Goal: Navigation & Orientation: Find specific page/section

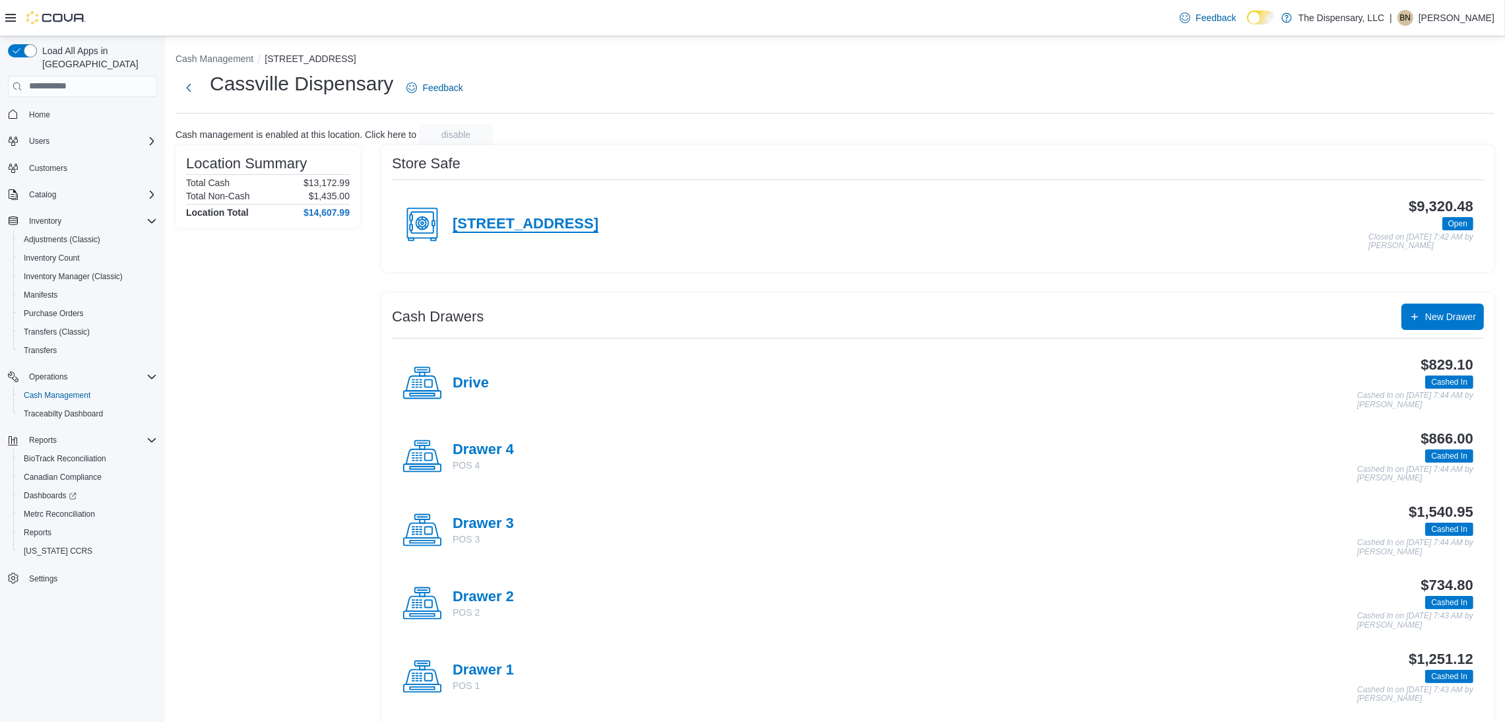
click at [476, 225] on h4 "460 State Highway 76" at bounding box center [525, 224] width 146 height 17
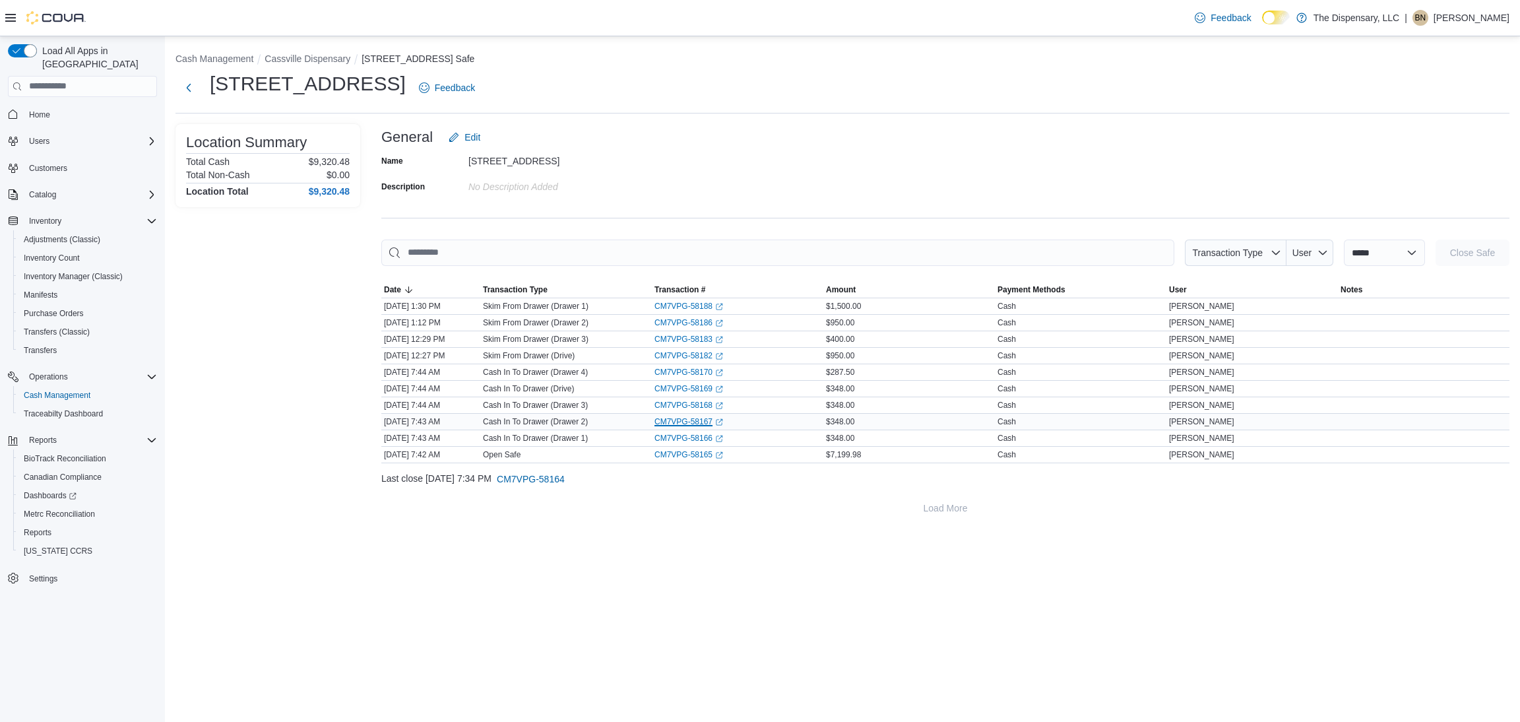
click at [691, 419] on link "CM7VPG-58167 (opens in a new tab or window)" at bounding box center [688, 421] width 69 height 11
click at [291, 59] on button "Cassville Dispensary" at bounding box center [307, 58] width 86 height 11
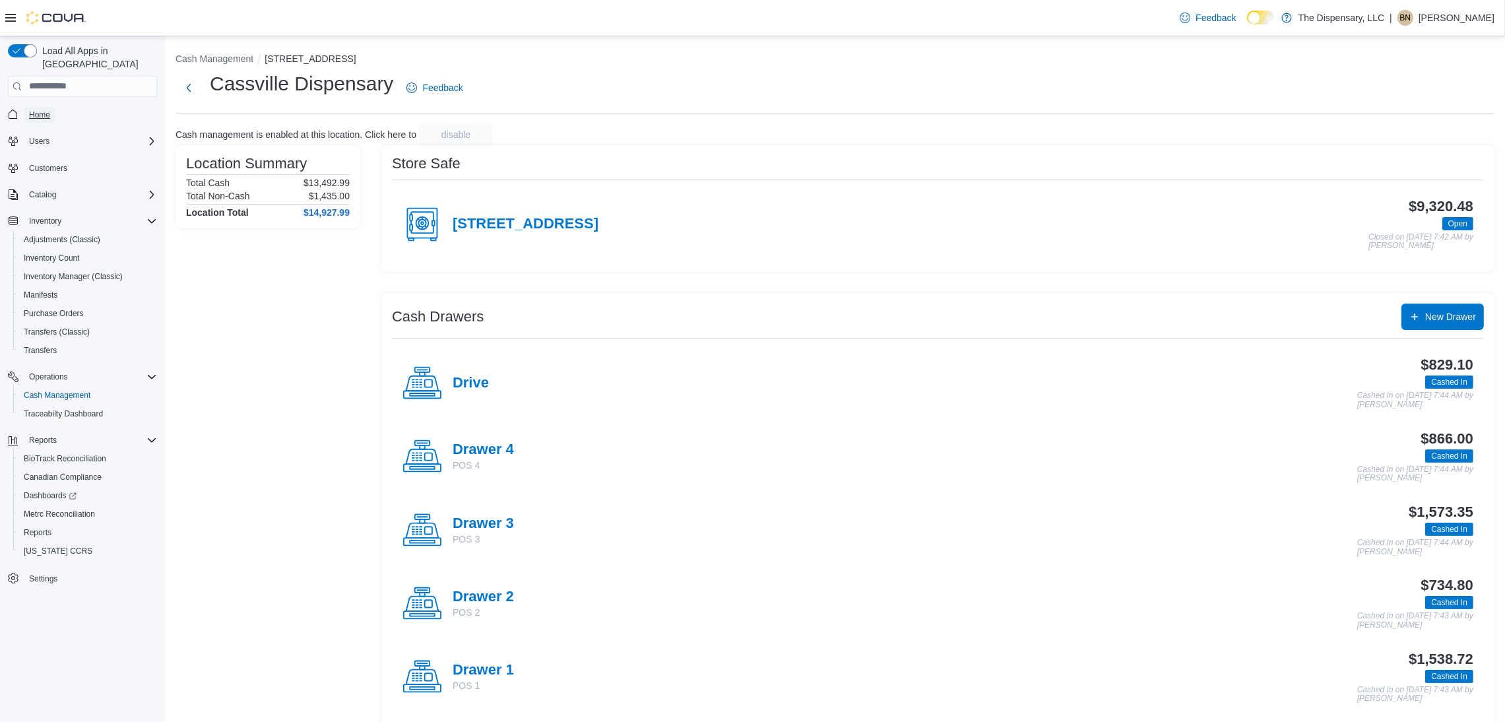
click at [33, 109] on span "Home" at bounding box center [39, 114] width 21 height 11
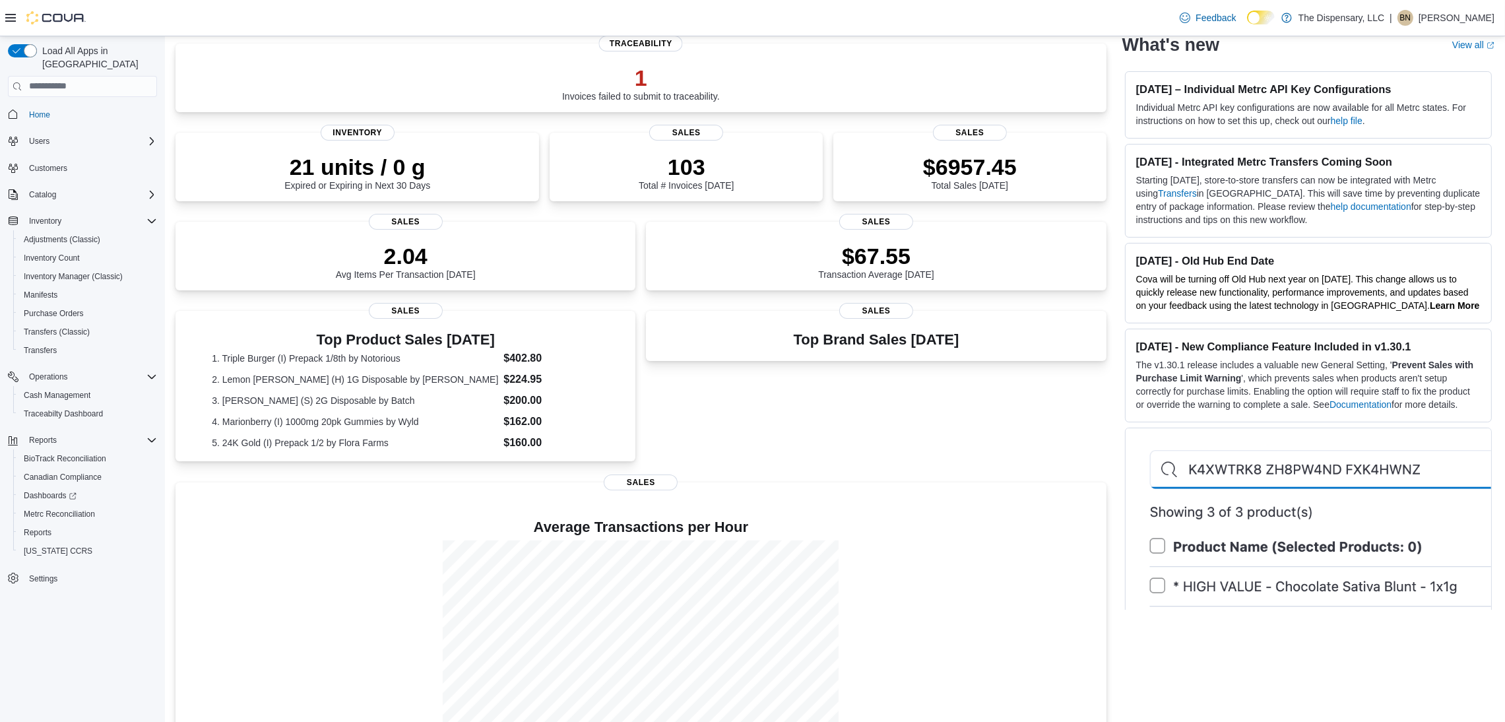
scroll to position [66, 0]
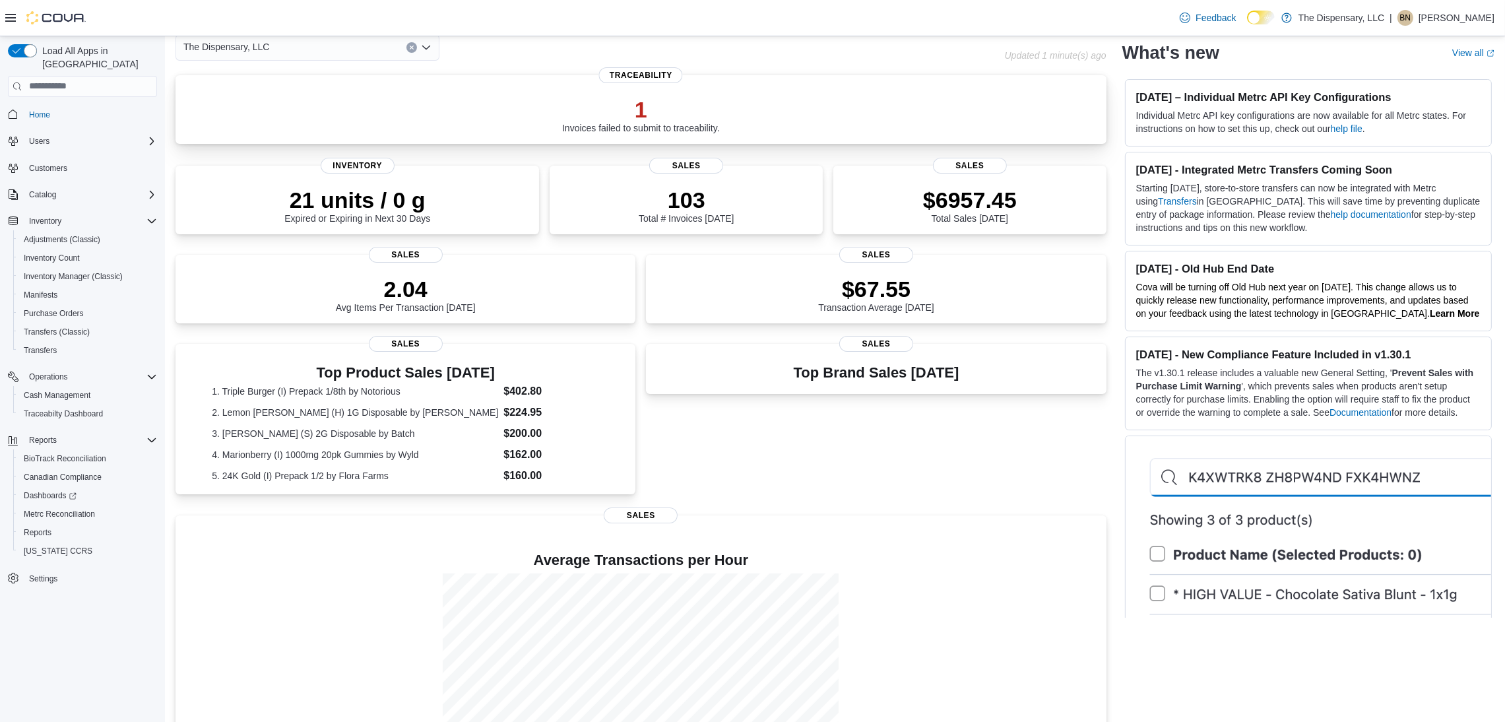
click at [754, 114] on div "1 Invoices failed to submit to traceability." at bounding box center [641, 112] width 910 height 42
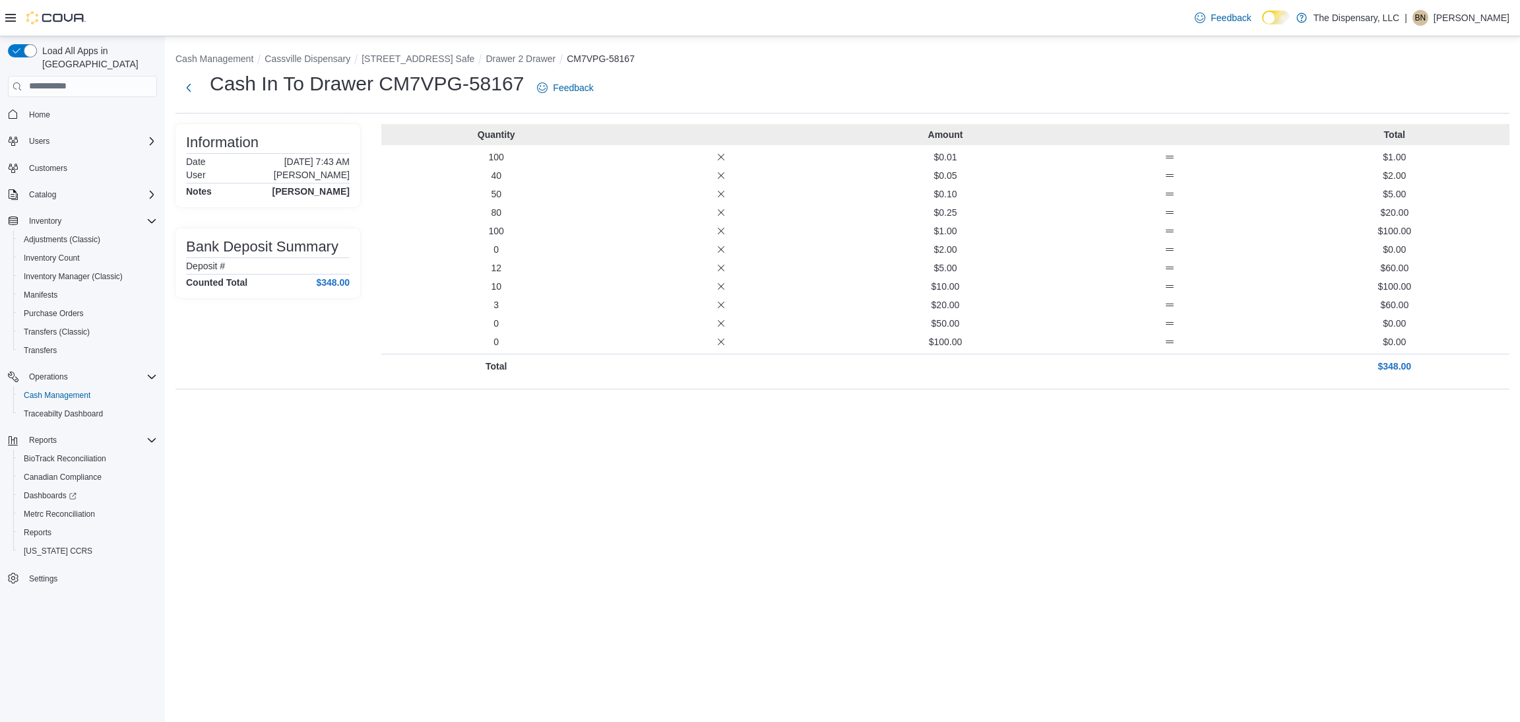
click at [509, 65] on ol "Cash Management Cassville Dispensary 460 State Highway 76 Safe Drawer 2 Drawer …" at bounding box center [842, 60] width 1334 height 16
click at [524, 59] on button "Drawer 2 Drawer" at bounding box center [520, 58] width 70 height 11
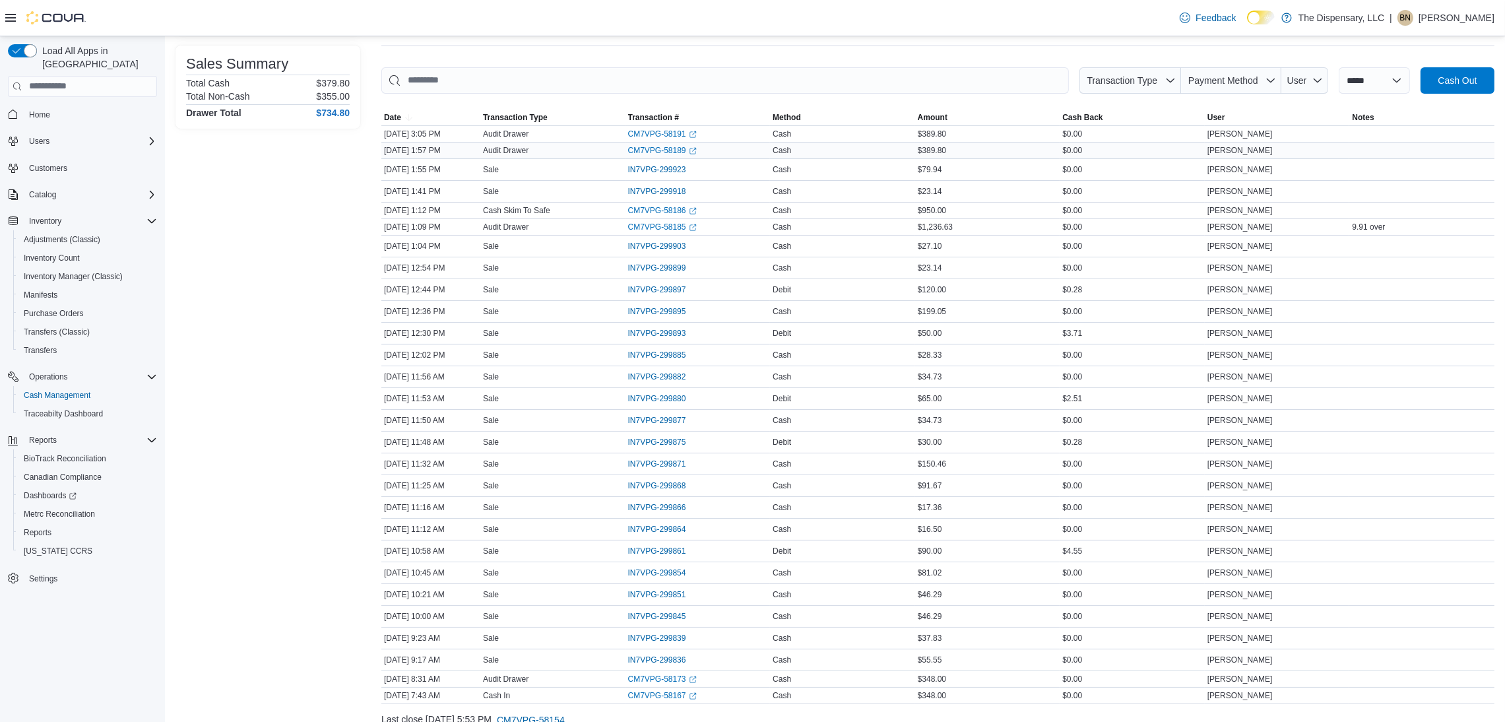
scroll to position [126, 0]
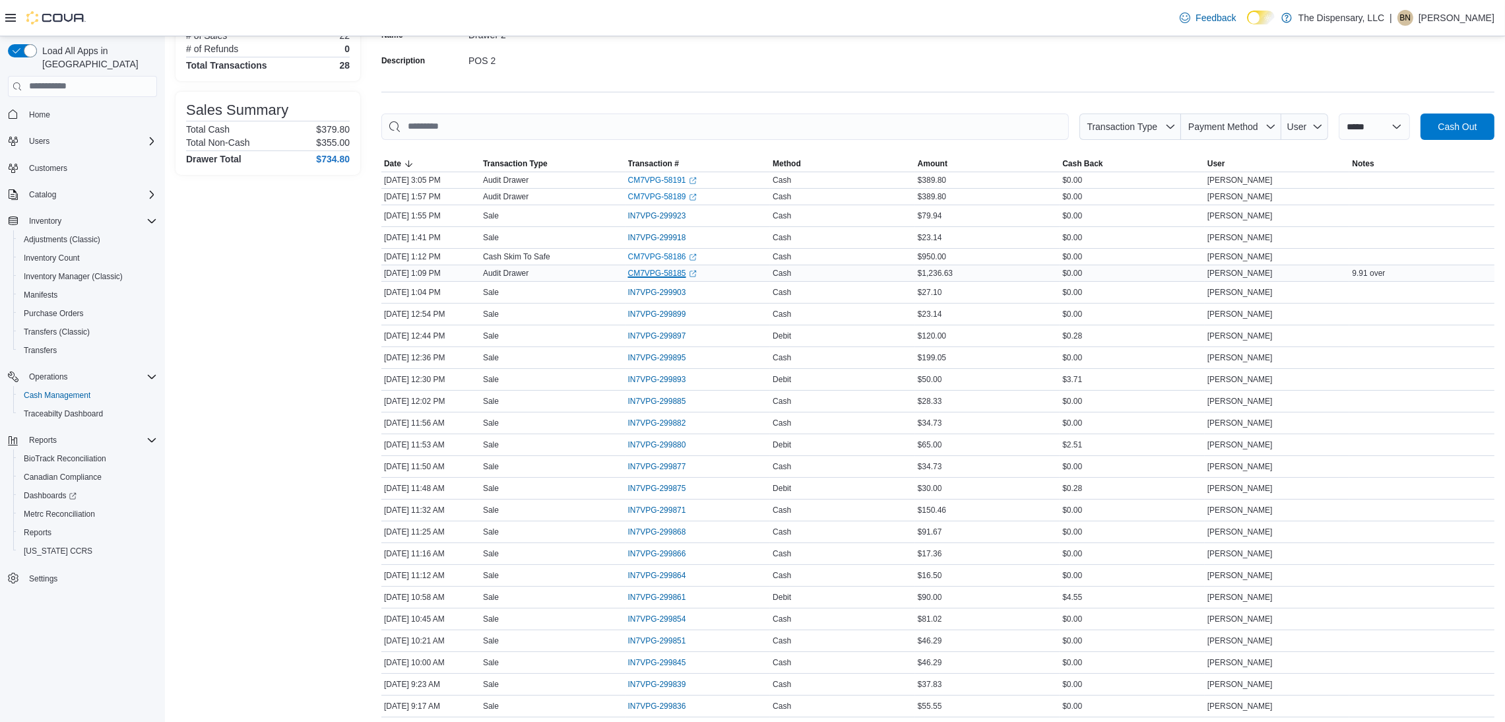
click at [667, 270] on link "CM7VPG-58185 (opens in a new tab or window)" at bounding box center [662, 273] width 69 height 11
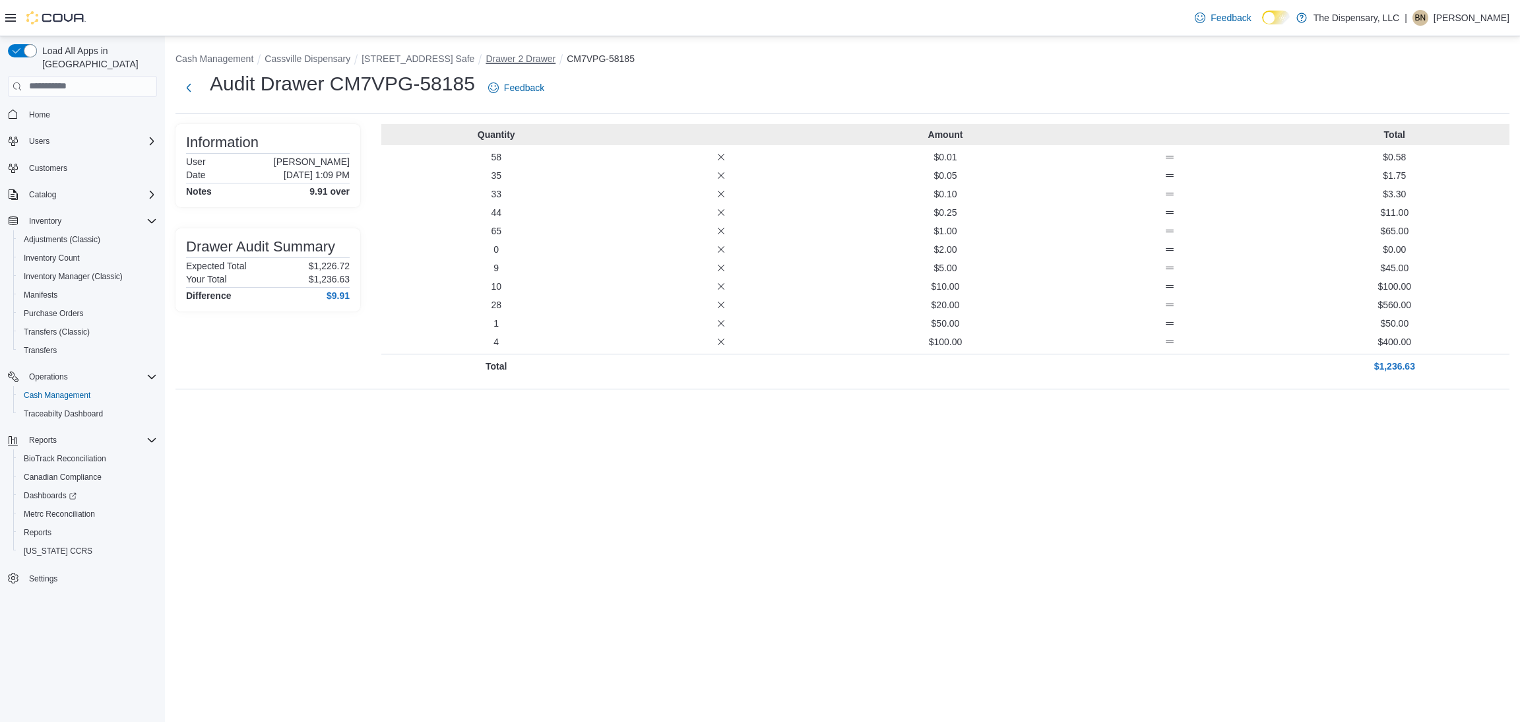
click at [517, 57] on button "Drawer 2 Drawer" at bounding box center [520, 58] width 70 height 11
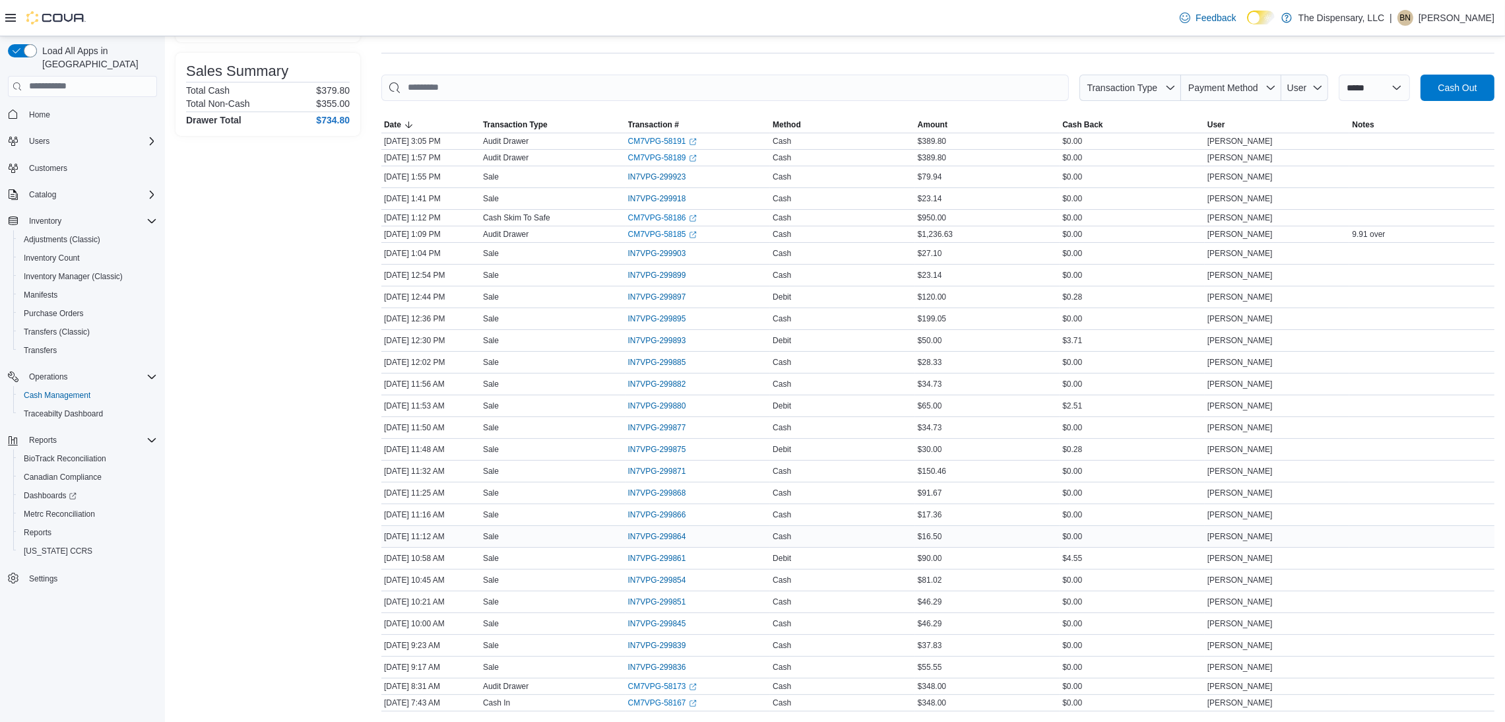
scroll to position [198, 0]
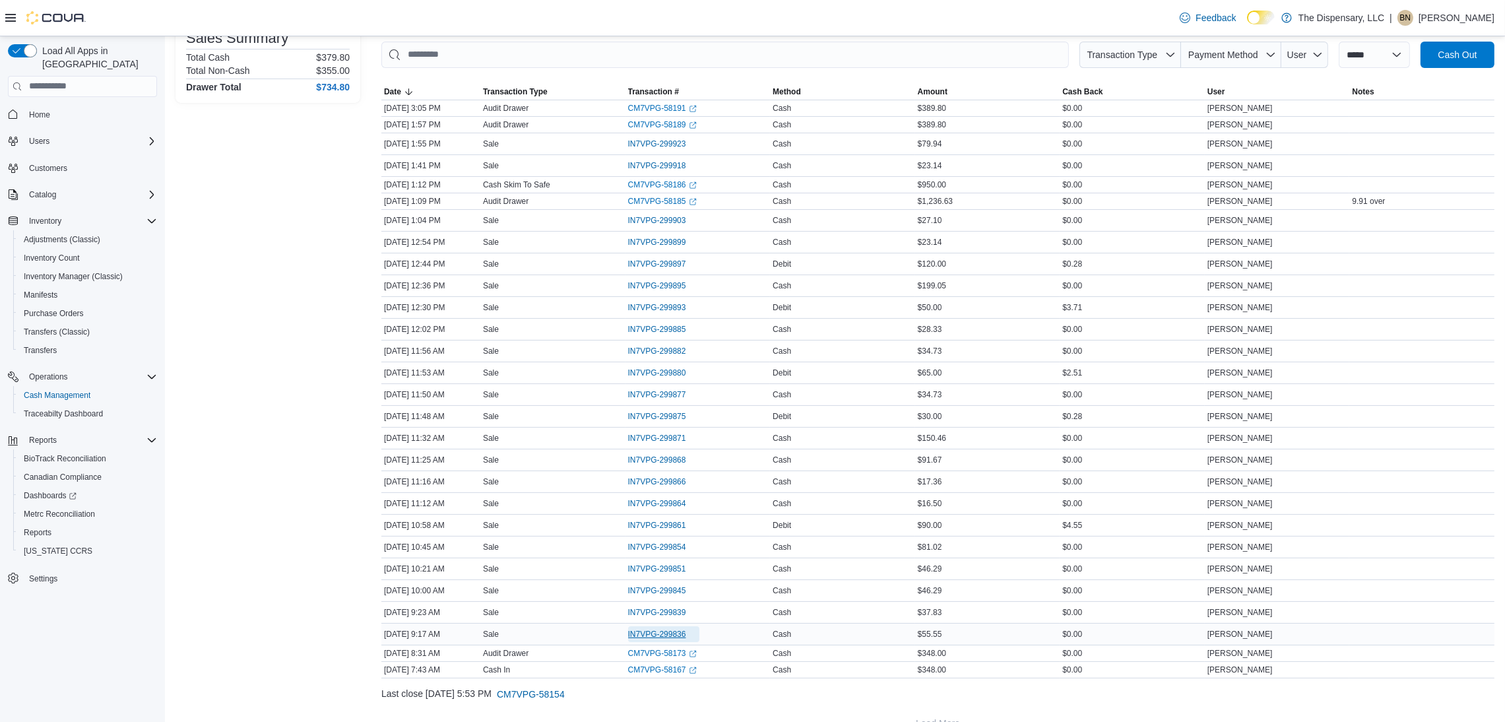
click at [652, 638] on span "IN7VPG-299836" at bounding box center [657, 634] width 58 height 11
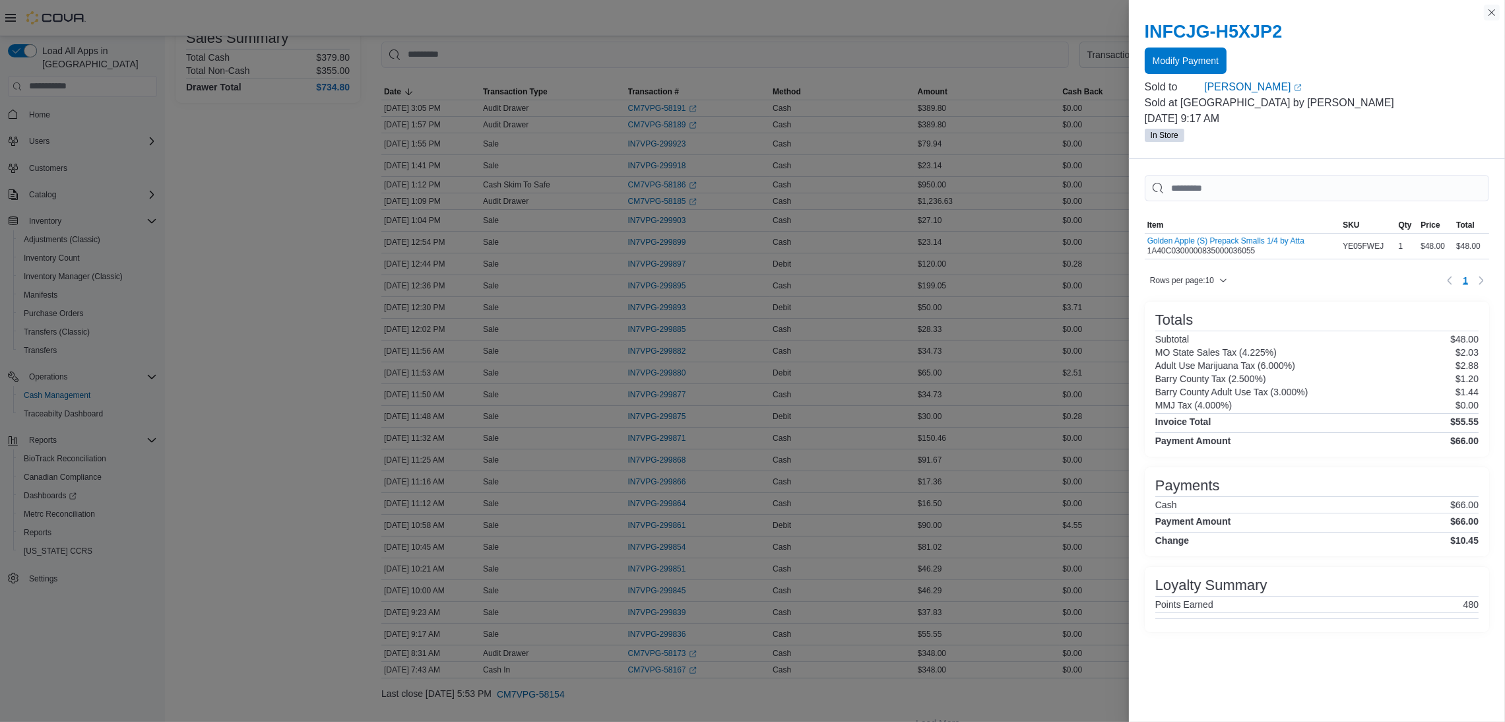
click at [1497, 12] on button "Close this dialog" at bounding box center [1491, 13] width 16 height 16
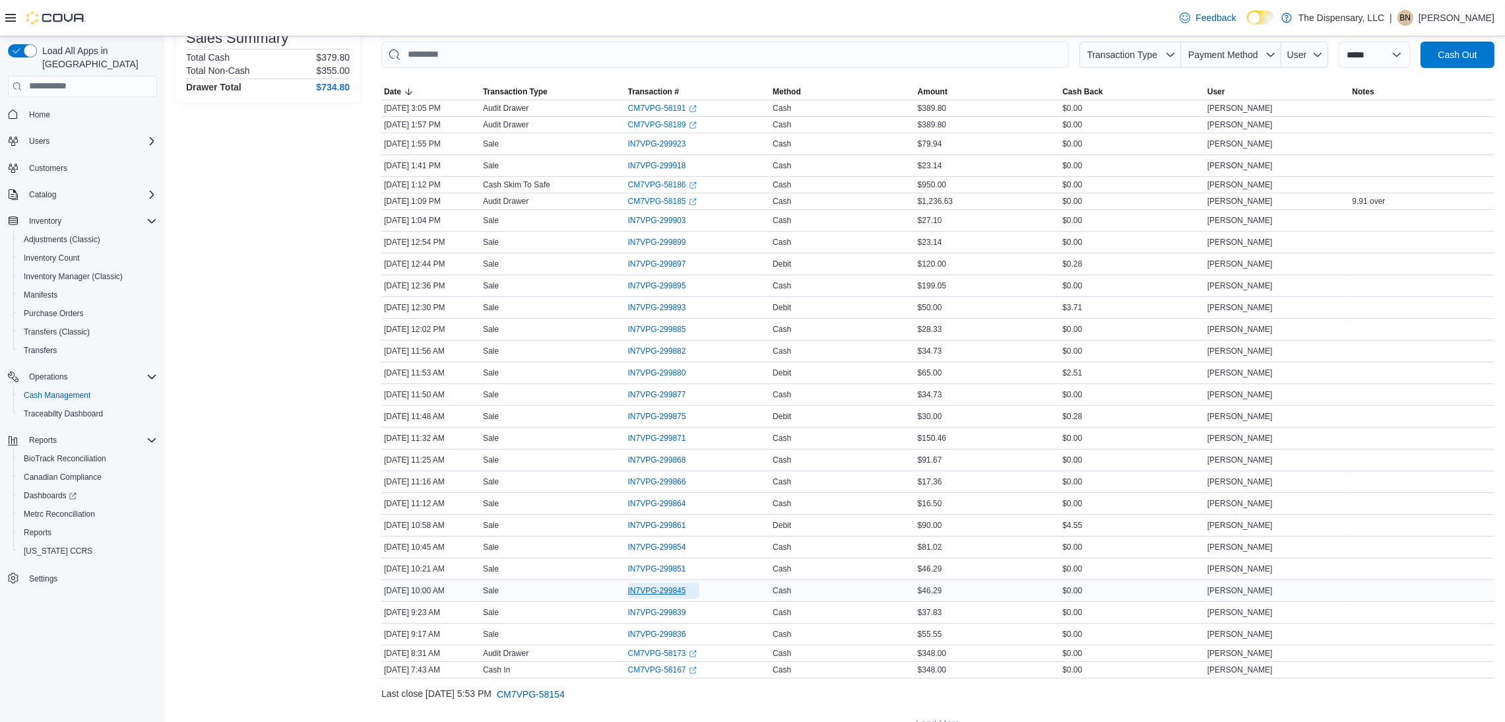
click at [639, 587] on span "IN7VPG-299845" at bounding box center [657, 590] width 58 height 11
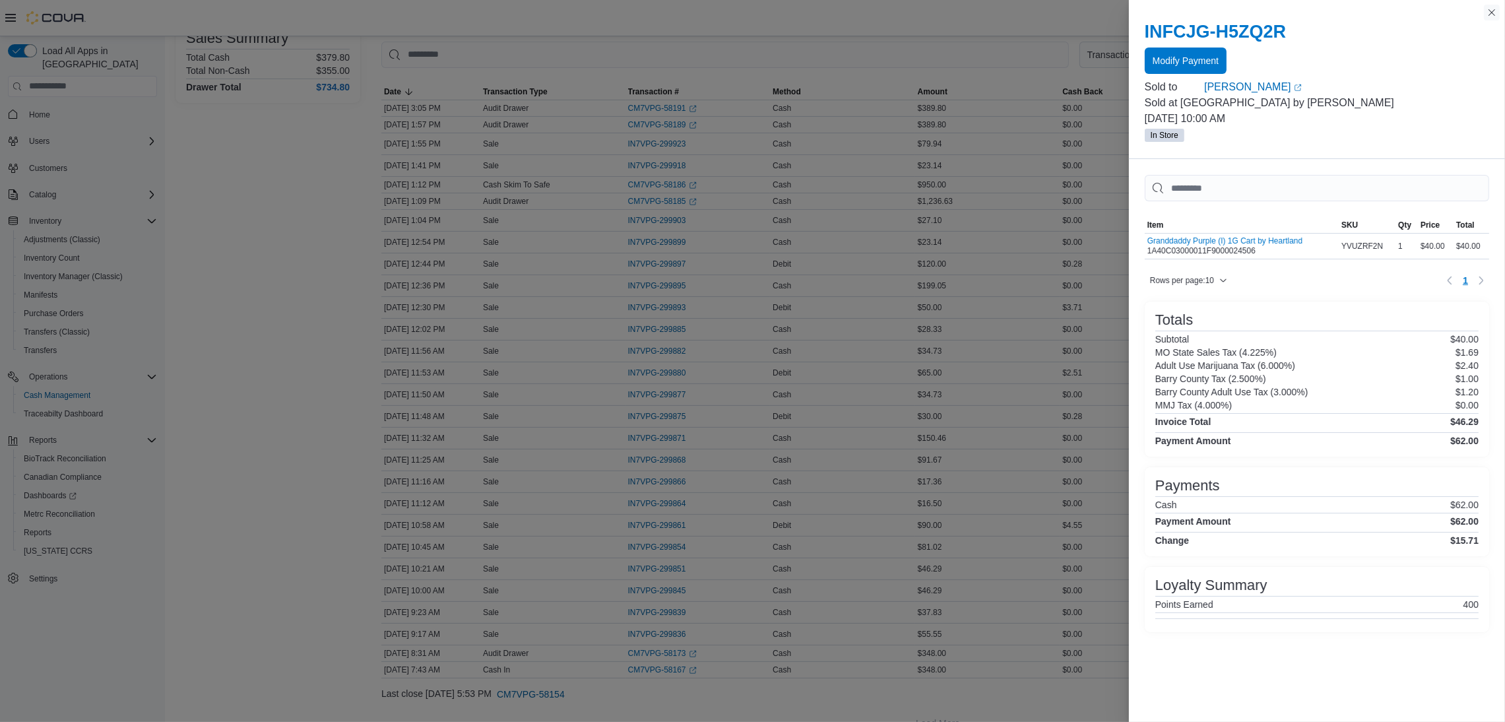
click at [1494, 11] on button "Close this dialog" at bounding box center [1491, 13] width 16 height 16
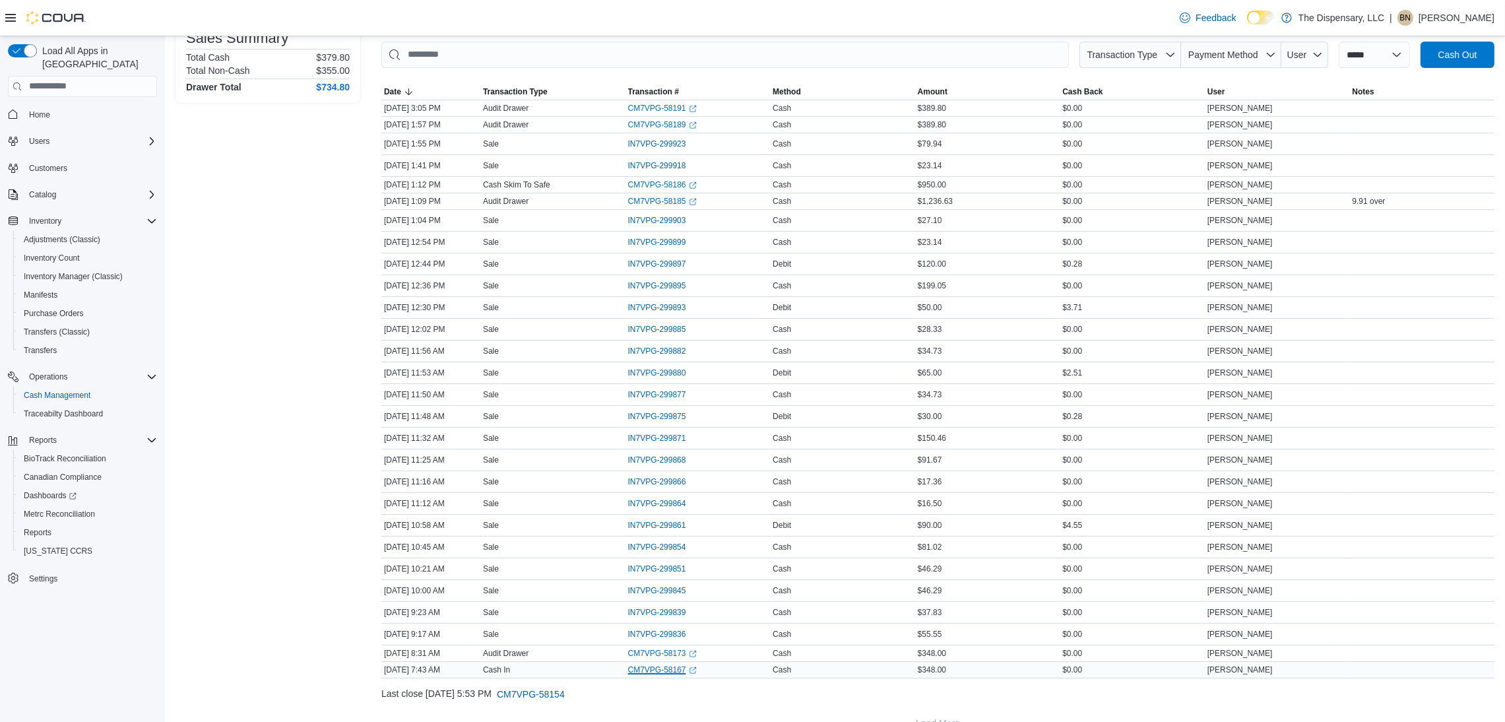
click at [656, 674] on link "CM7VPG-58167 (opens in a new tab or window)" at bounding box center [662, 669] width 69 height 11
click at [660, 634] on span "IN7VPG-299836" at bounding box center [657, 634] width 58 height 11
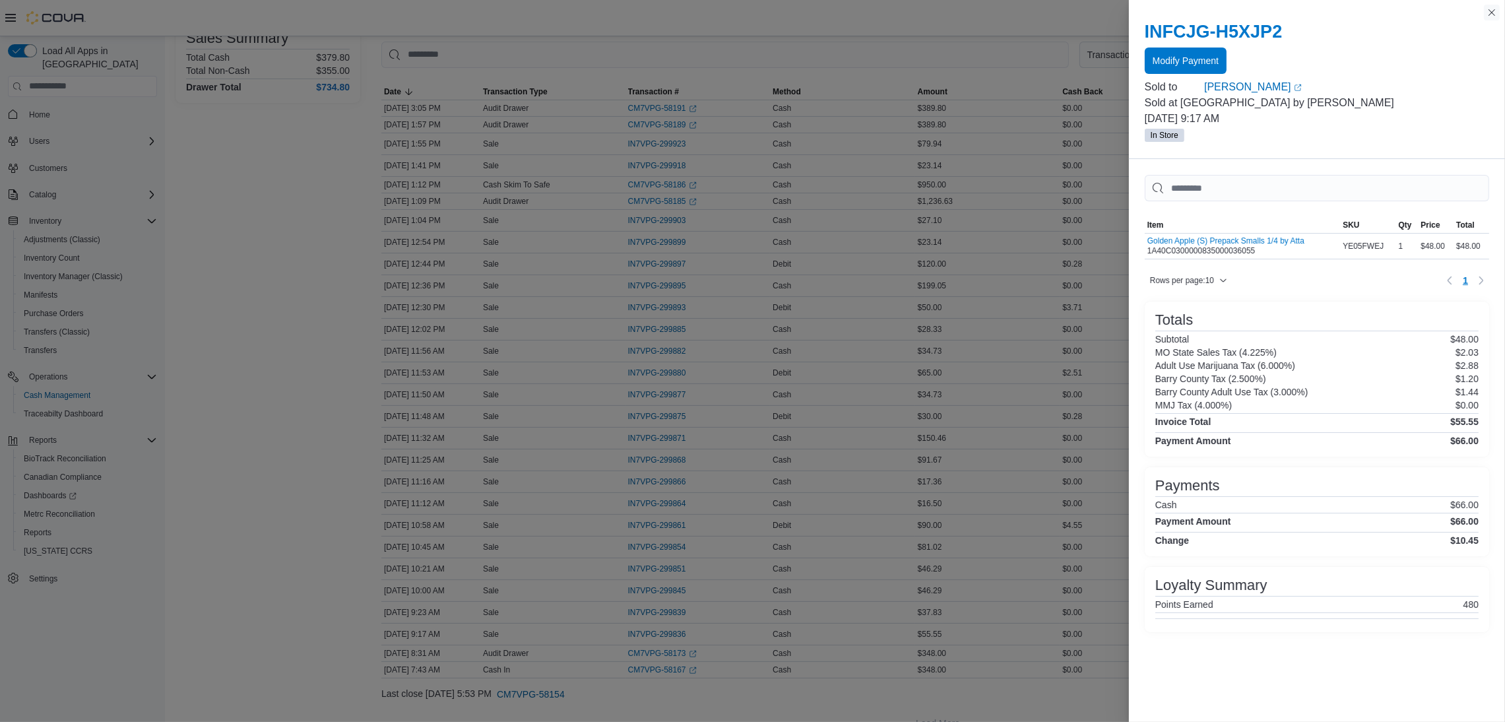
click at [1485, 12] on button "Close this dialog" at bounding box center [1491, 13] width 16 height 16
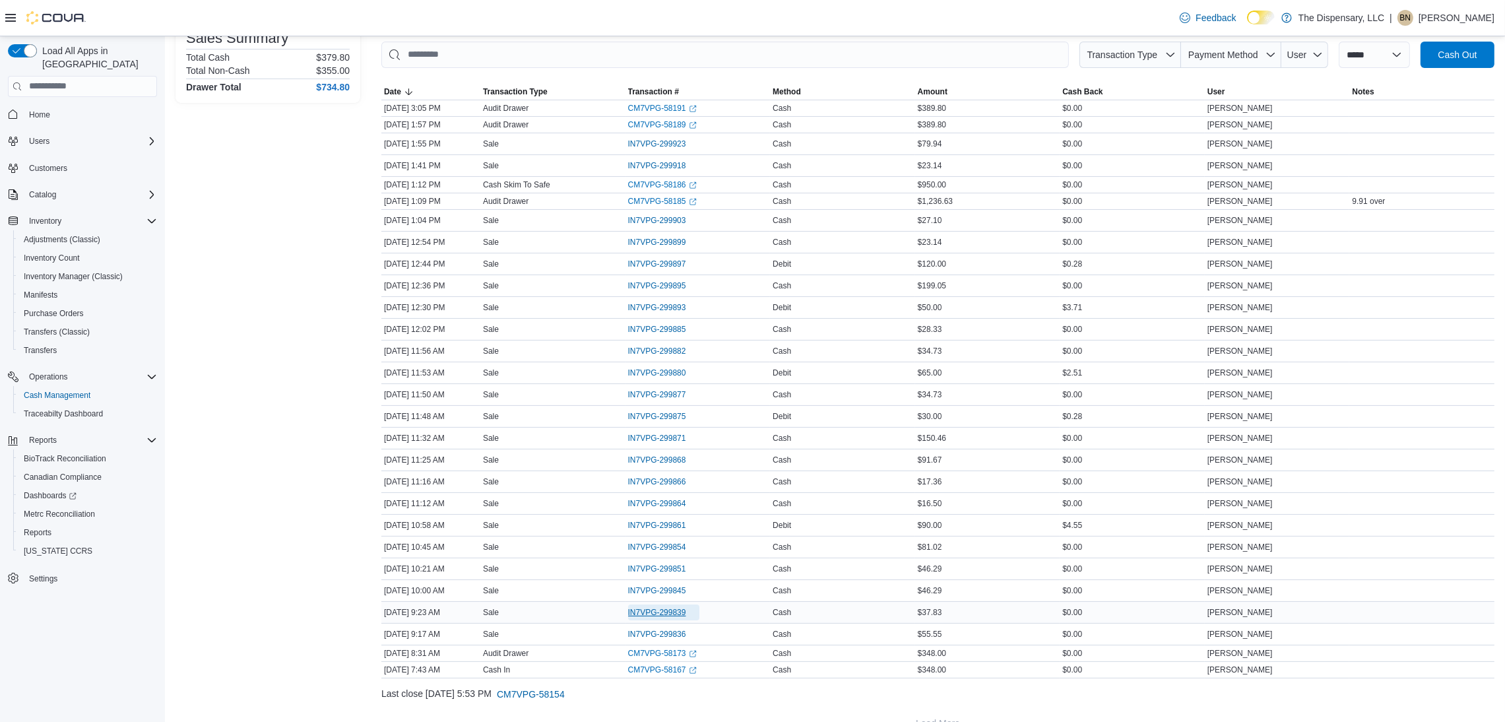
click at [677, 611] on span "IN7VPG-299839" at bounding box center [657, 612] width 58 height 11
click at [667, 594] on span "IN7VPG-299845" at bounding box center [657, 590] width 58 height 11
click at [673, 569] on span "IN7VPG-299851" at bounding box center [657, 568] width 58 height 11
click at [666, 544] on span "IN7VPG-299854" at bounding box center [657, 547] width 58 height 11
click at [664, 499] on span "IN7VPG-299864" at bounding box center [657, 503] width 58 height 11
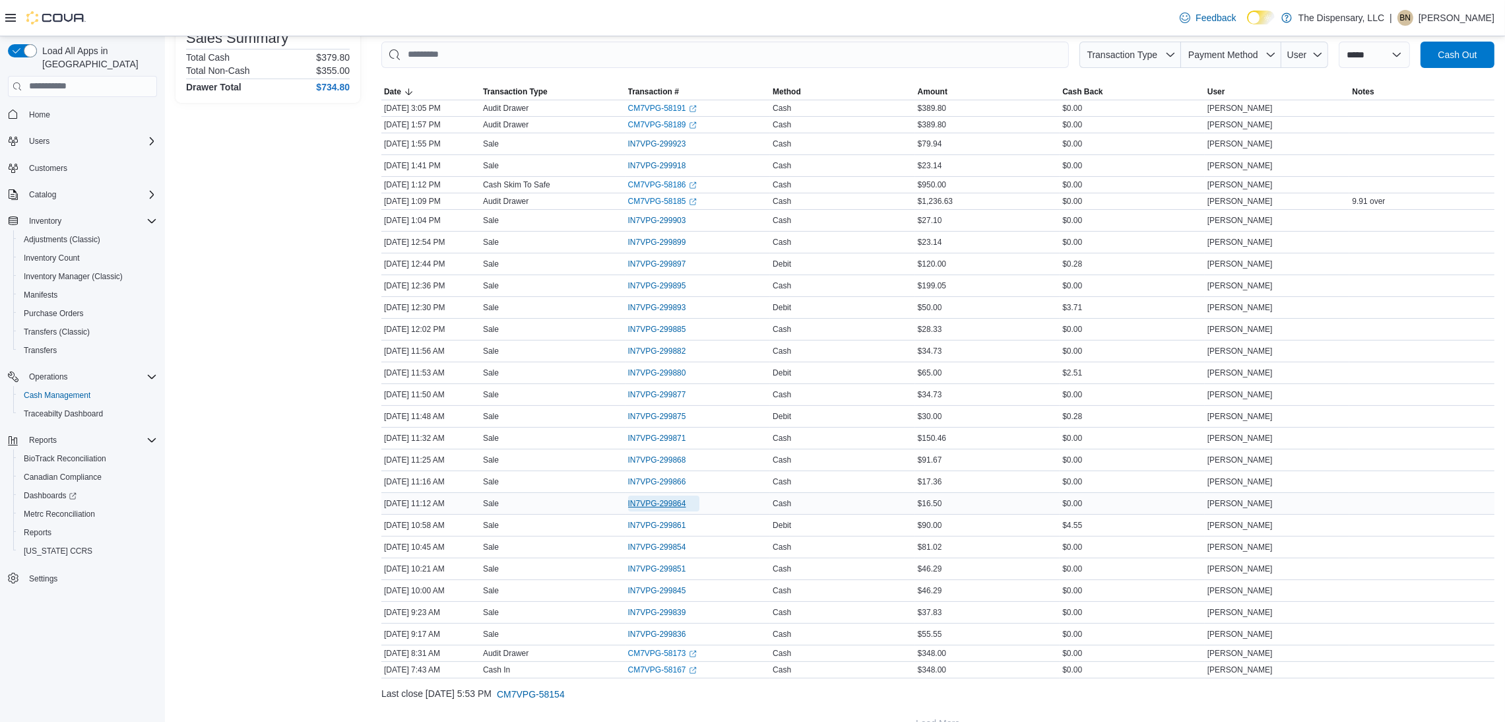
click at [664, 499] on span "IN7VPG-299864" at bounding box center [657, 503] width 58 height 11
click at [679, 487] on span "IN7VPG-299866" at bounding box center [657, 481] width 58 height 11
click at [682, 455] on span "IN7VPG-299868" at bounding box center [663, 460] width 71 height 16
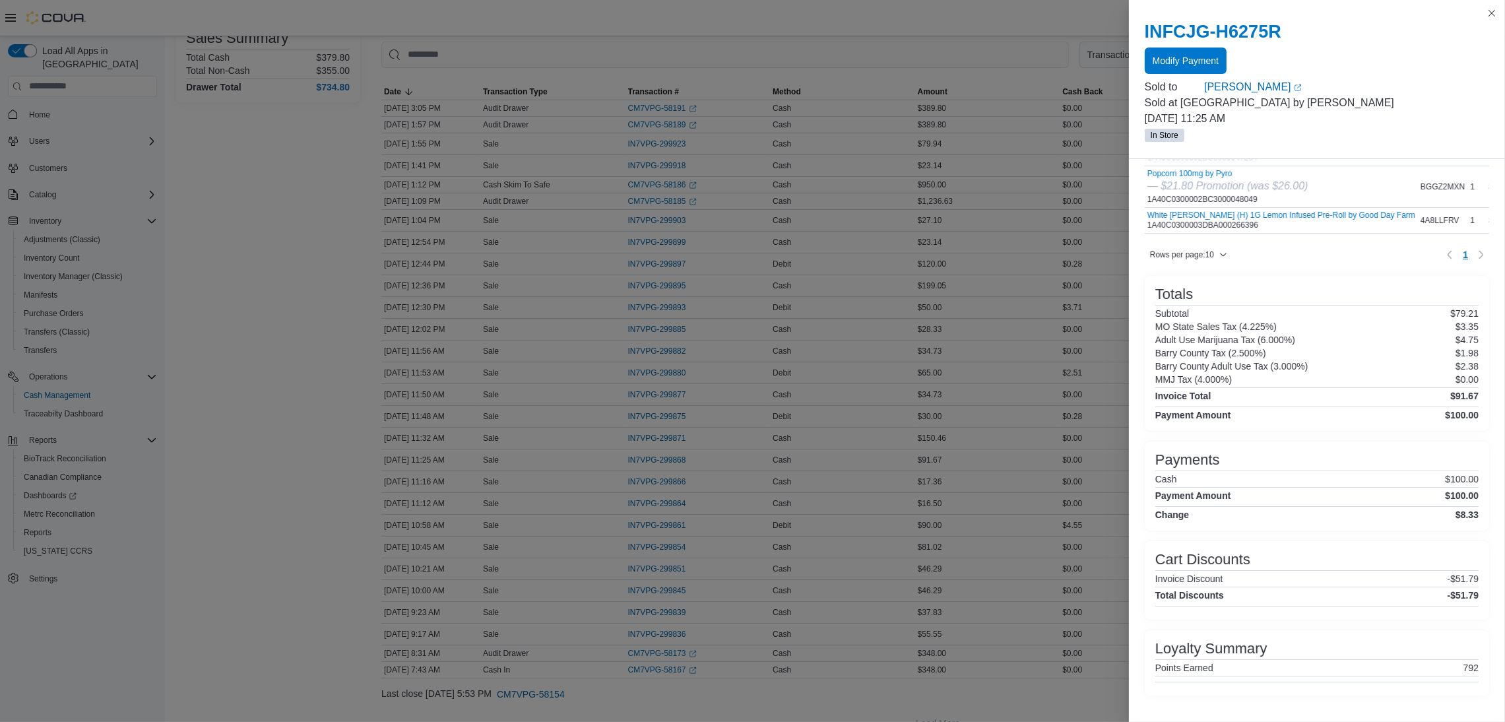
scroll to position [204, 0]
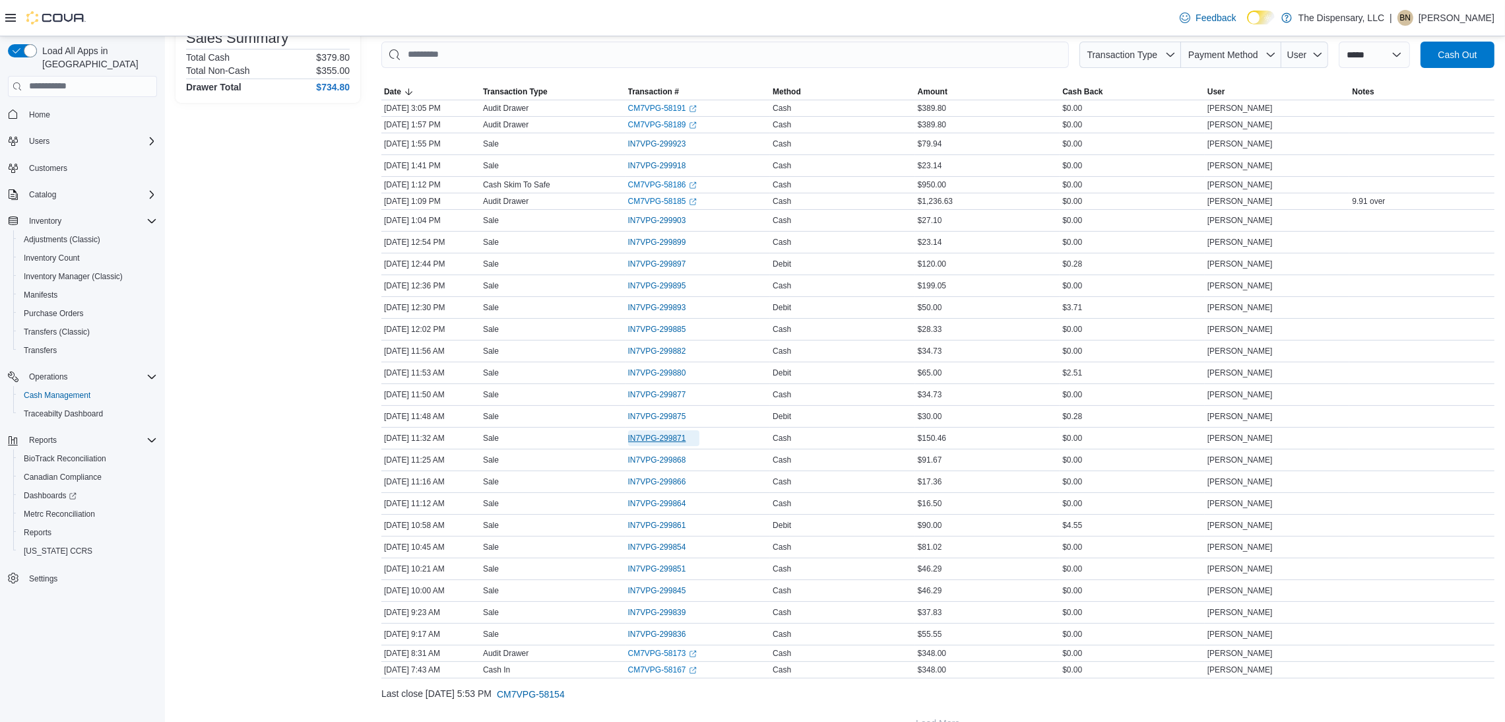
click at [679, 440] on span "IN7VPG-299871" at bounding box center [657, 438] width 58 height 11
click at [675, 399] on span "IN7VPG-299877" at bounding box center [657, 394] width 58 height 11
click at [666, 289] on span "IN7VPG-299895" at bounding box center [657, 285] width 58 height 11
click at [659, 270] on span "IN7VPG-299897" at bounding box center [663, 264] width 71 height 16
click at [669, 146] on span "IN7VPG-299923" at bounding box center [657, 144] width 58 height 11
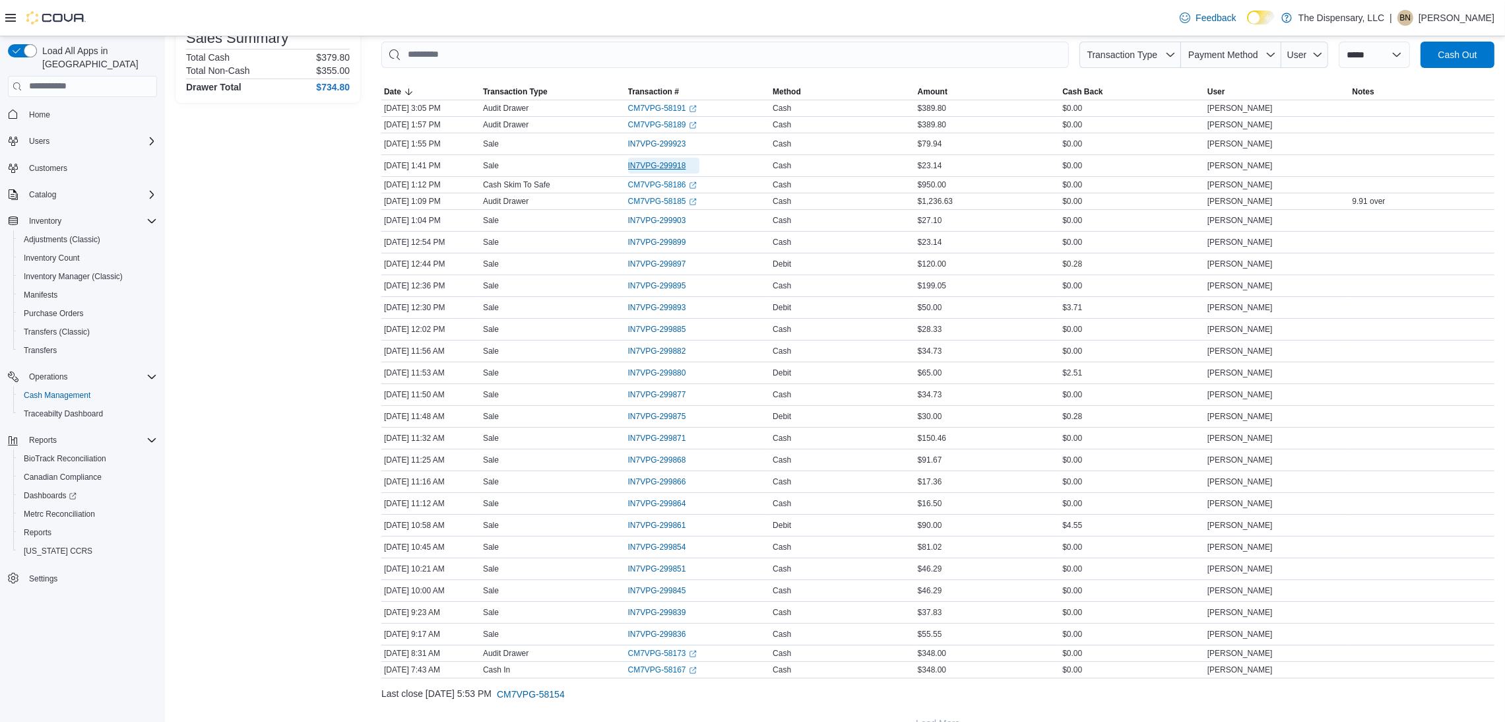
click at [672, 170] on span "IN7VPG-299918" at bounding box center [657, 165] width 58 height 11
click at [671, 217] on span "IN7VPG-299903" at bounding box center [657, 220] width 58 height 11
click at [674, 249] on span "IN7VPG-299899" at bounding box center [663, 242] width 71 height 16
click at [673, 289] on span "IN7VPG-299895" at bounding box center [657, 285] width 58 height 11
click at [648, 334] on span "IN7VPG-299885" at bounding box center [657, 329] width 58 height 11
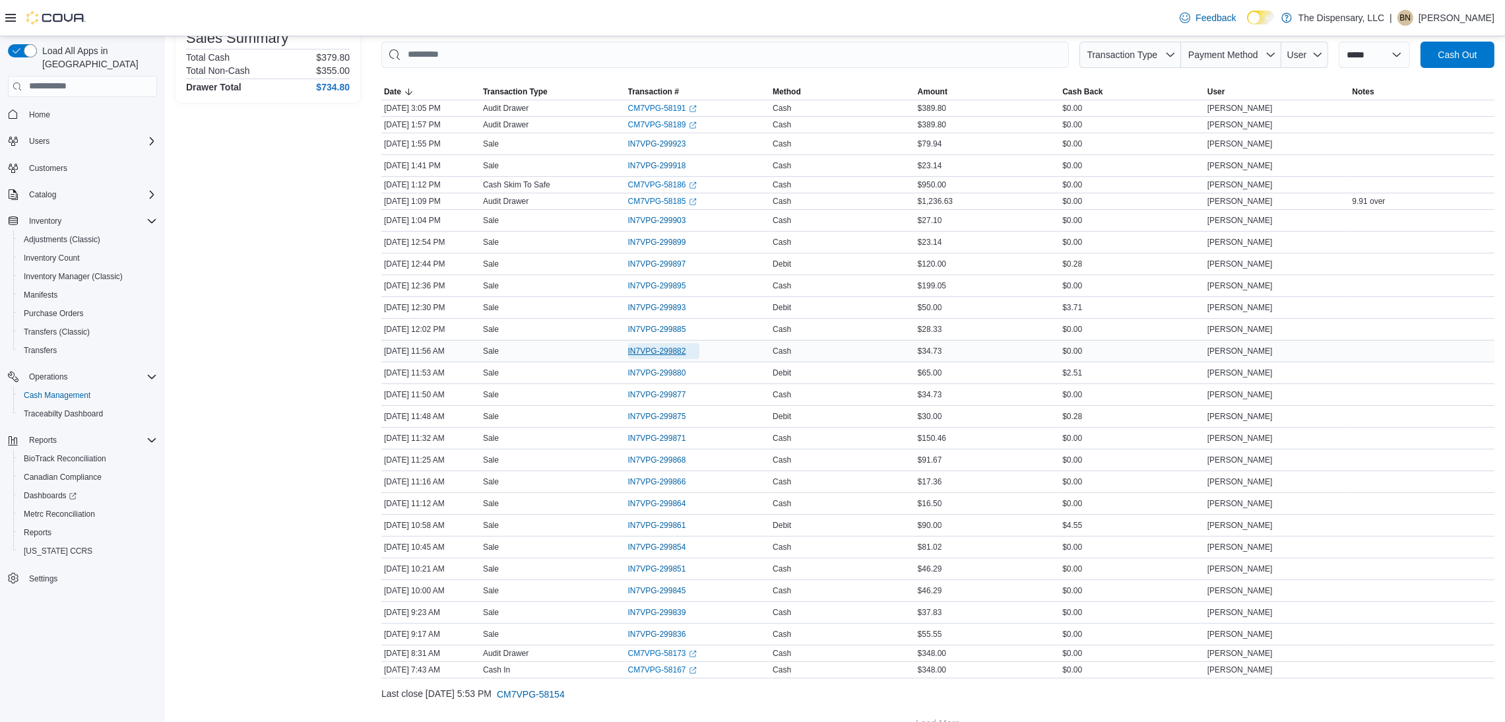
click at [658, 353] on span "IN7VPG-299882" at bounding box center [657, 351] width 58 height 11
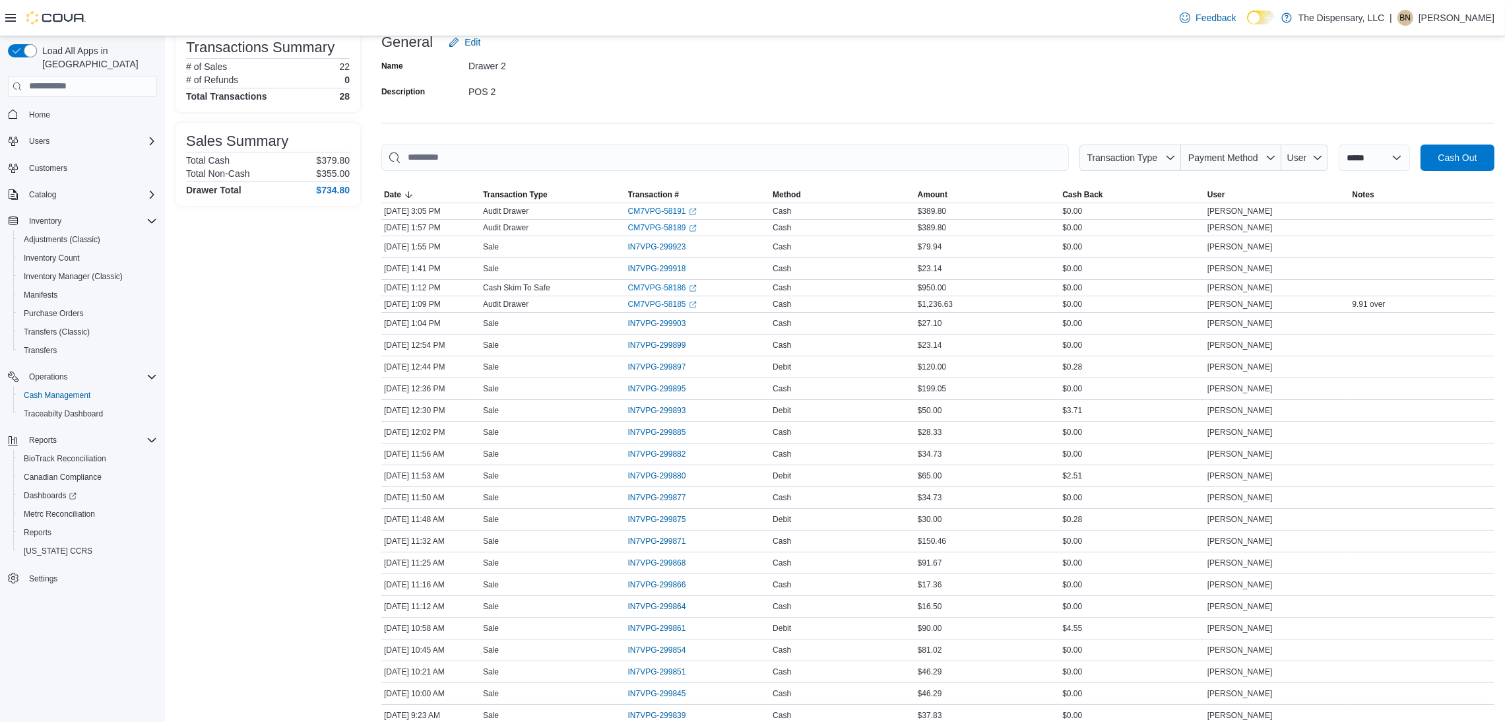
scroll to position [0, 0]
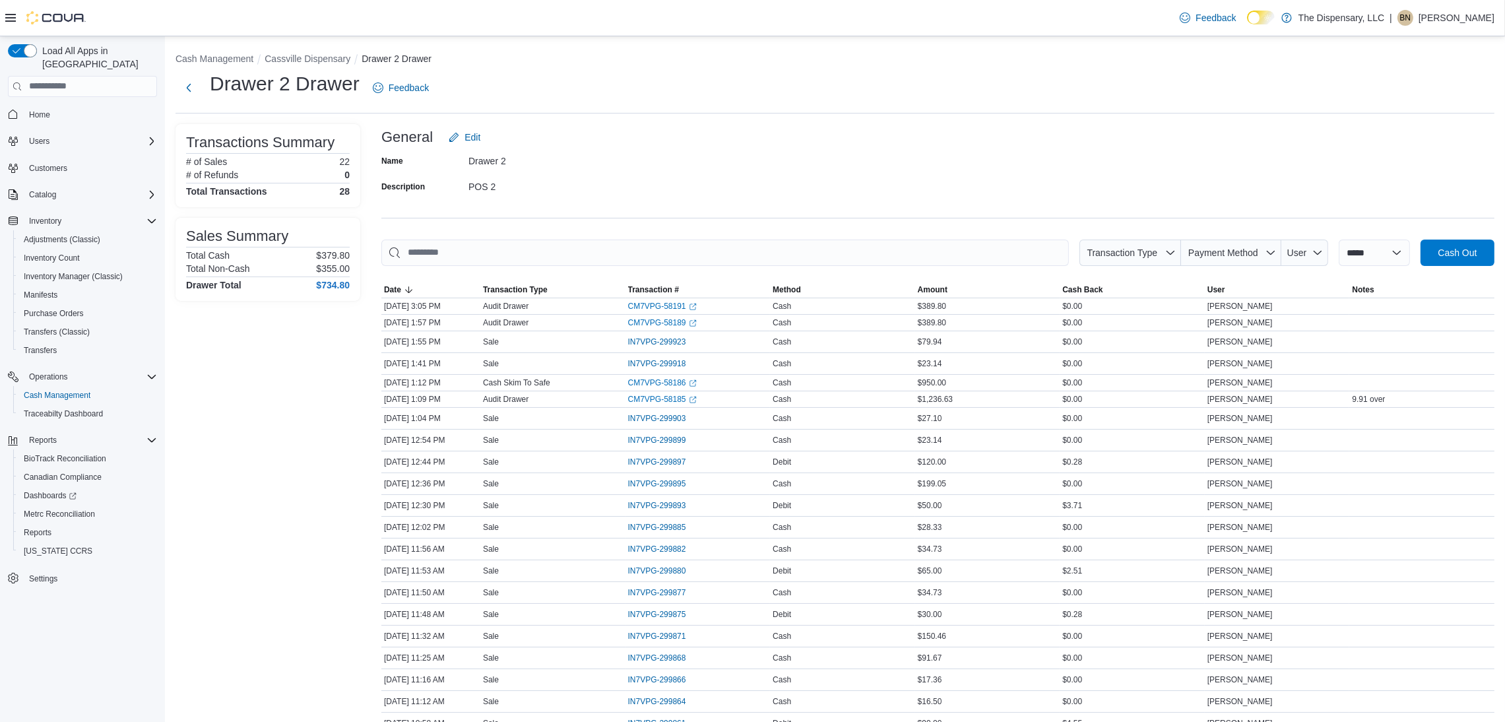
click at [1087, 130] on div "General Edit" at bounding box center [937, 137] width 1113 height 26
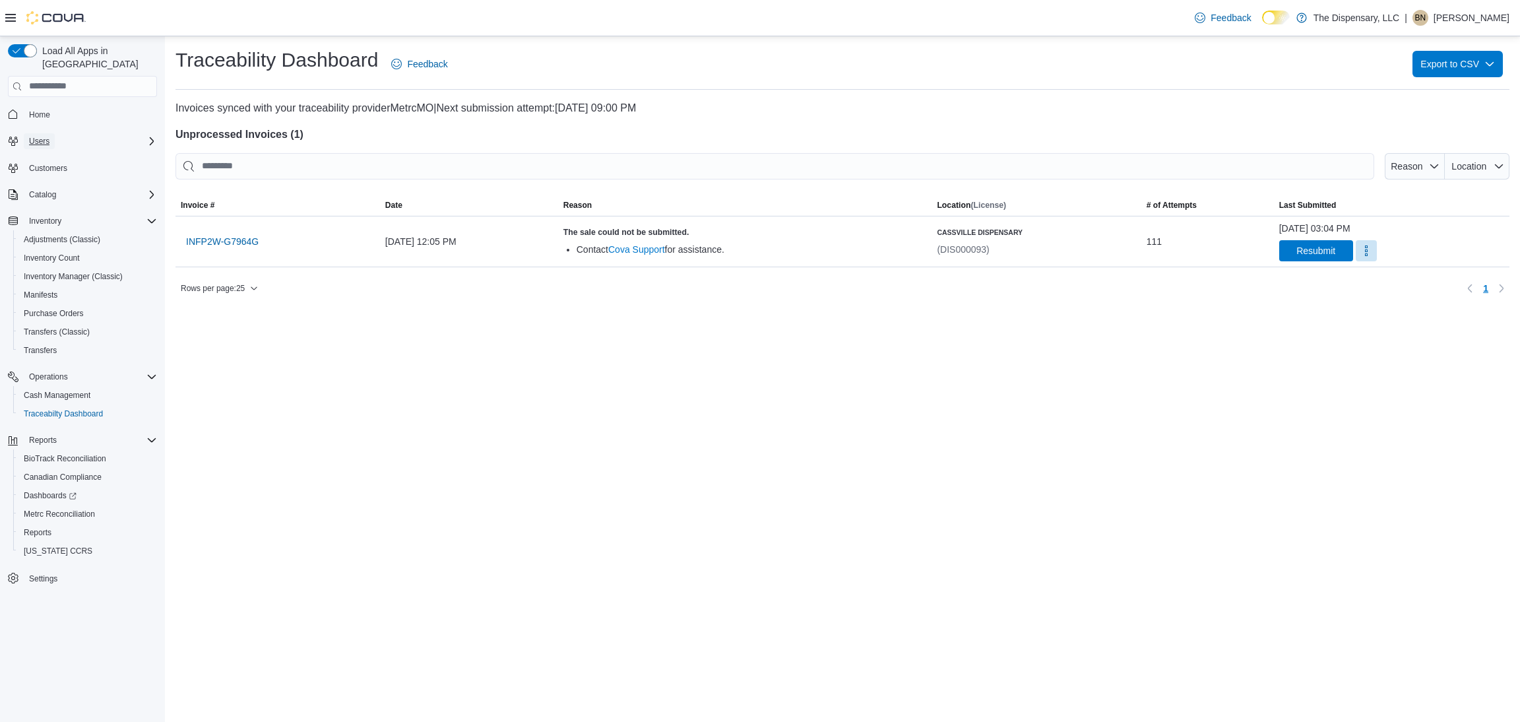
click at [50, 133] on button "Users" at bounding box center [39, 141] width 31 height 16
click at [48, 109] on span "Home" at bounding box center [39, 114] width 21 height 11
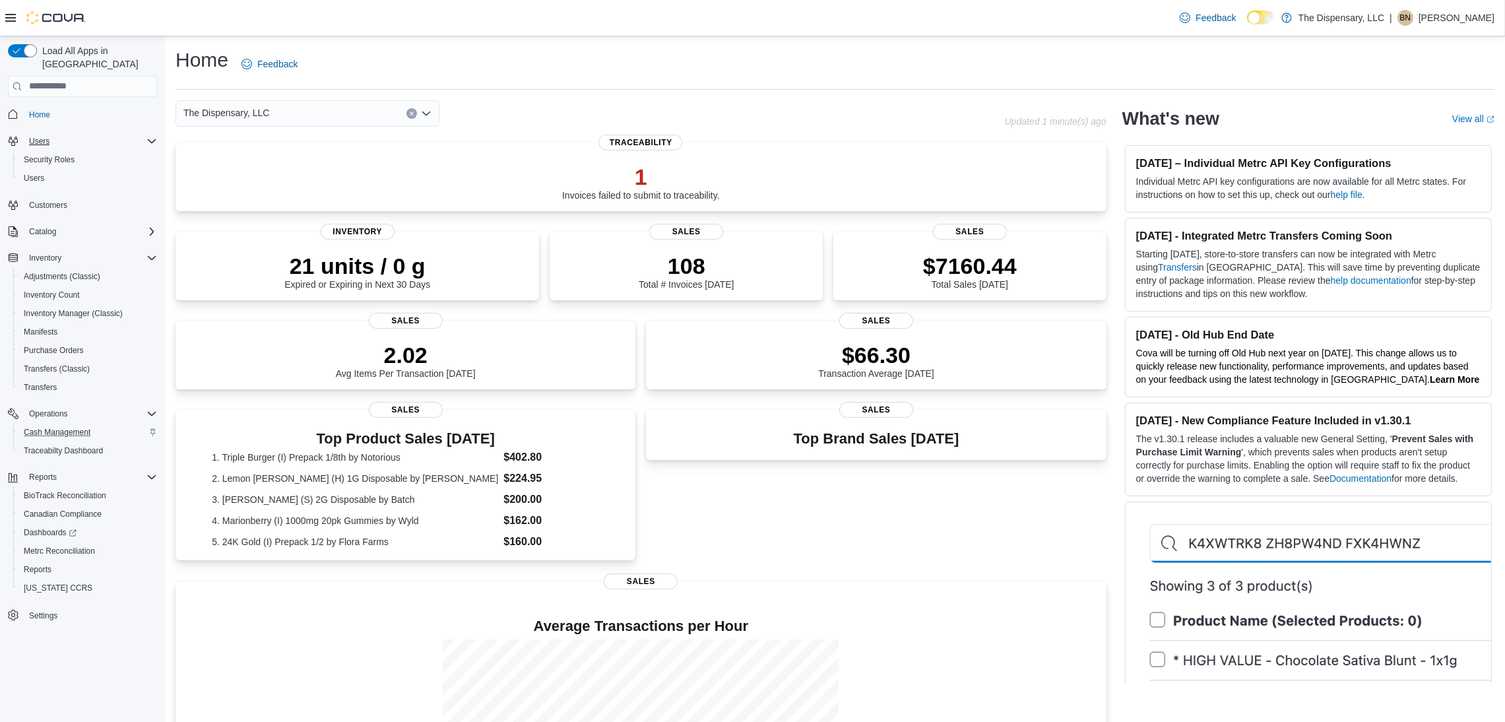
click at [104, 424] on div "Cash Management" at bounding box center [87, 432] width 139 height 16
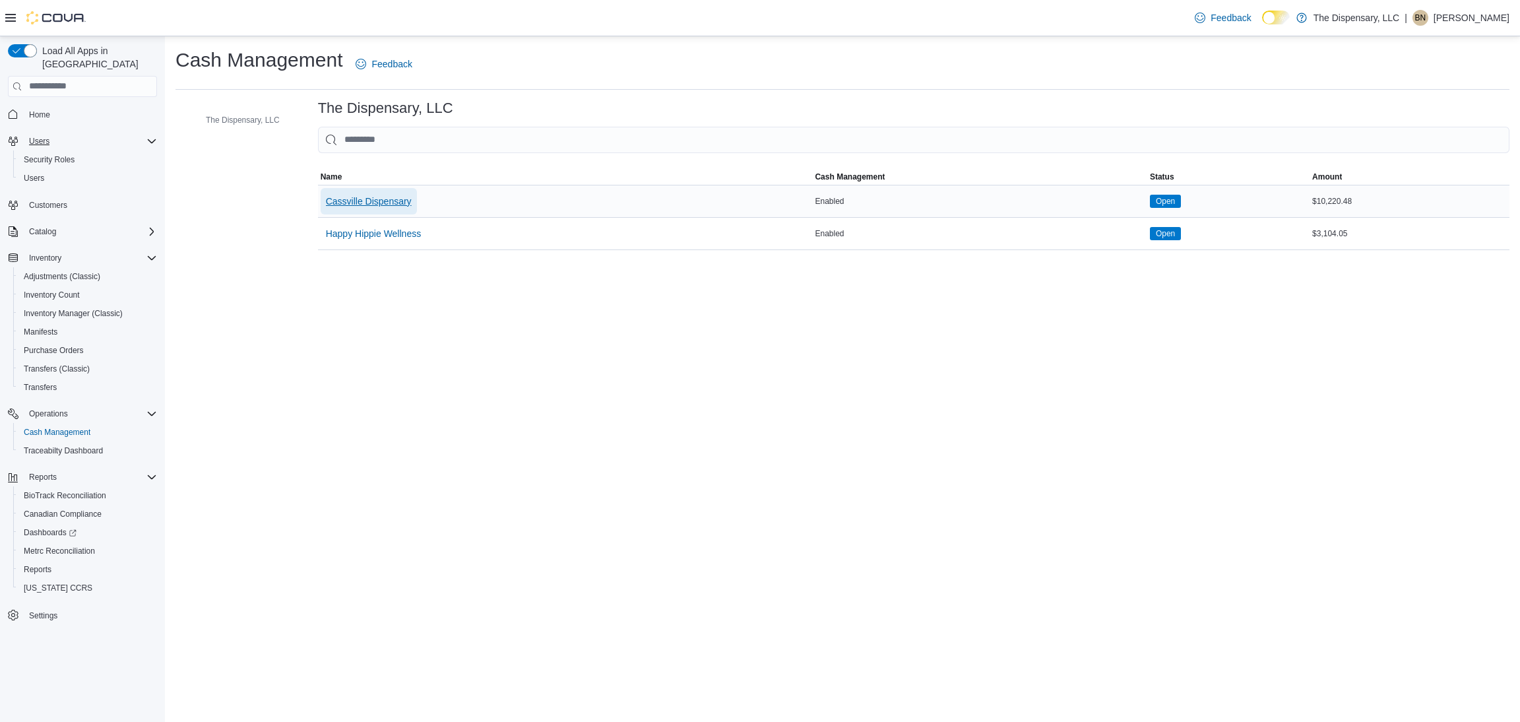
click at [357, 196] on span "Cassville Dispensary" at bounding box center [369, 201] width 86 height 13
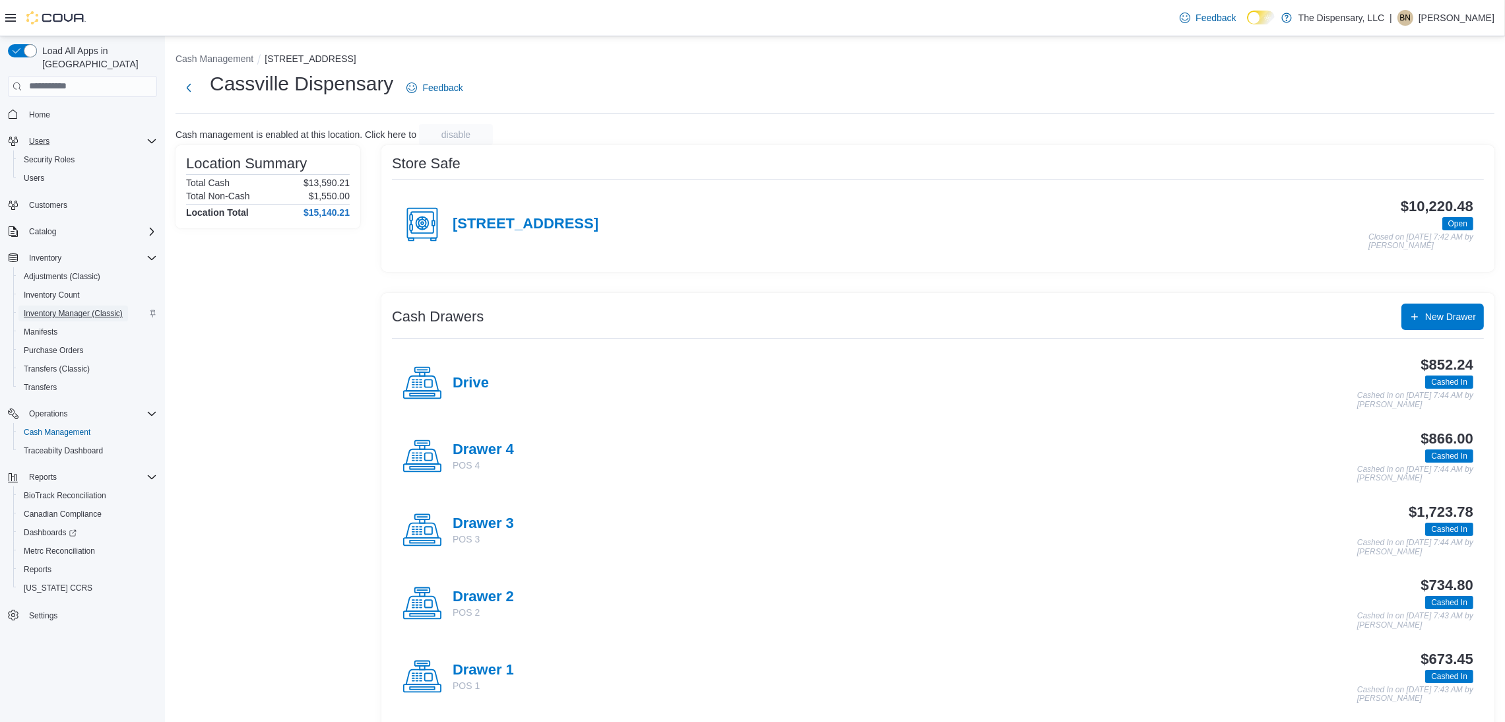
click at [109, 308] on span "Inventory Manager (Classic)" at bounding box center [73, 313] width 99 height 11
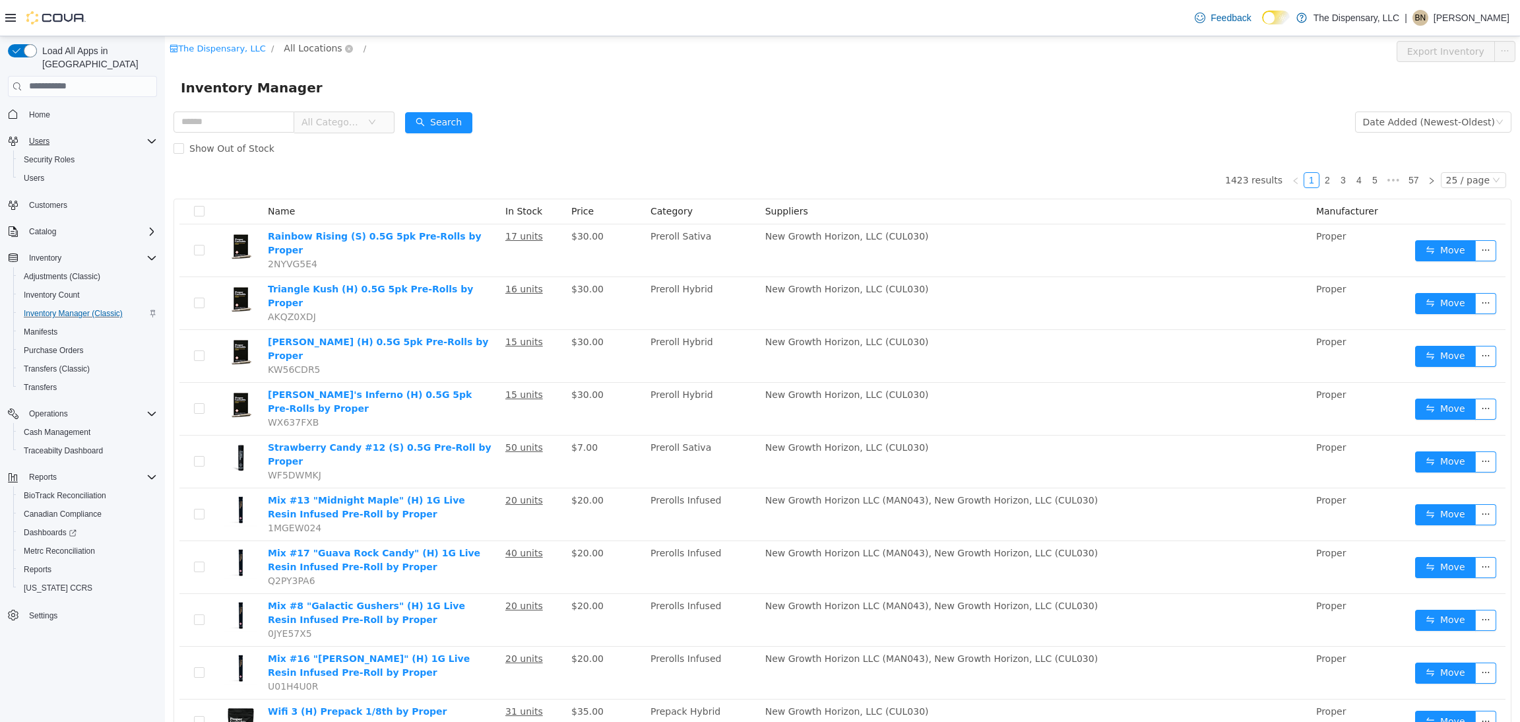
click at [290, 51] on span "All Locations" at bounding box center [313, 47] width 58 height 15
click at [370, 119] on span "Cassville Dispensary" at bounding box center [350, 118] width 95 height 11
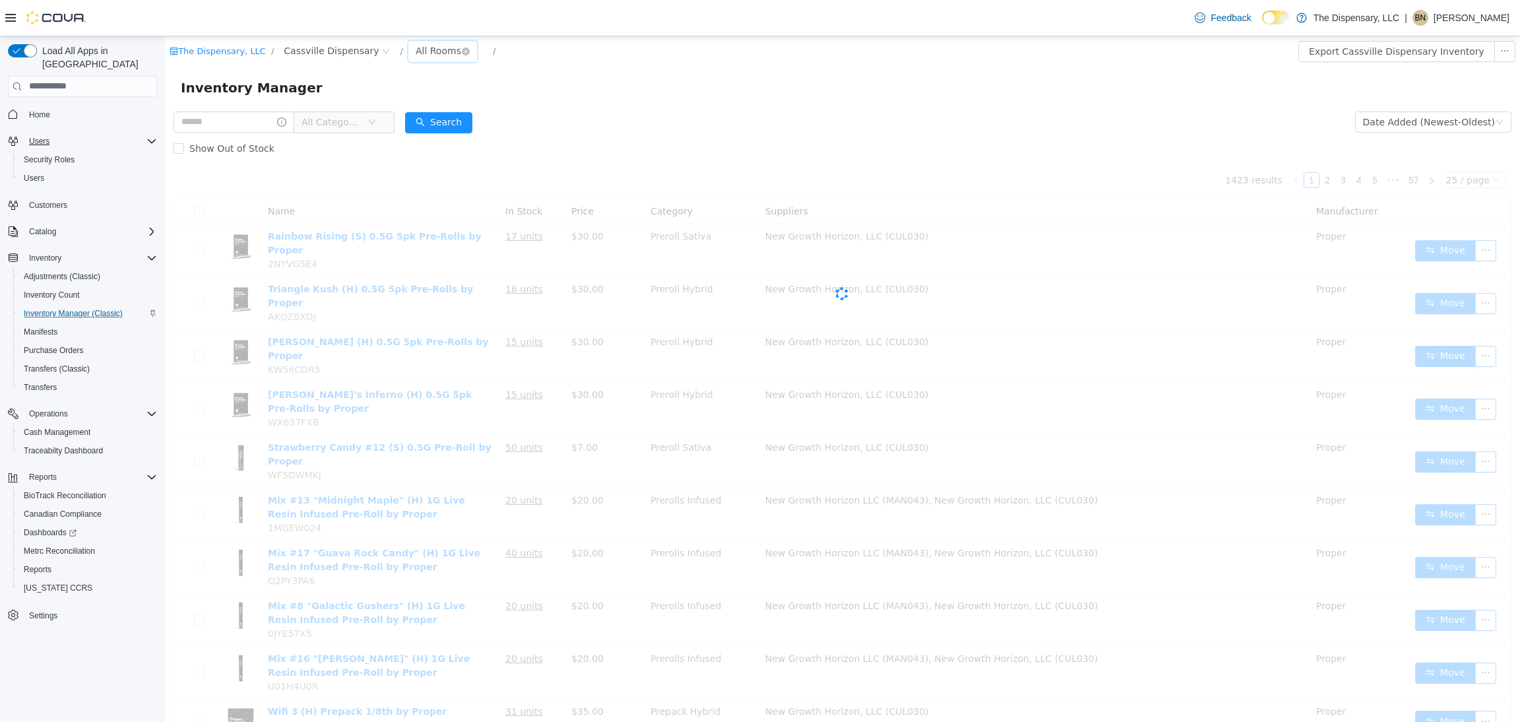
click at [420, 47] on div "All Rooms" at bounding box center [439, 50] width 46 height 20
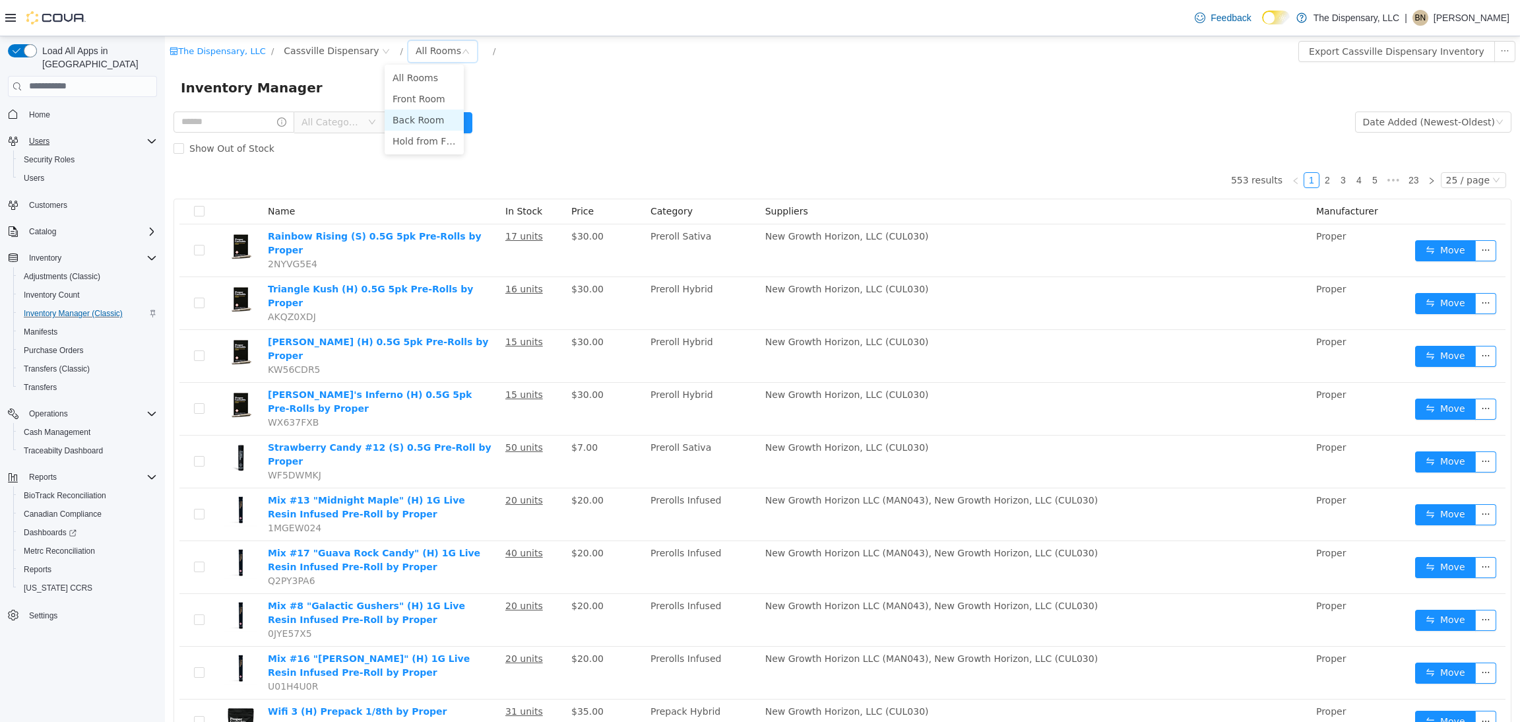
click at [421, 115] on li "Back Room" at bounding box center [424, 119] width 79 height 21
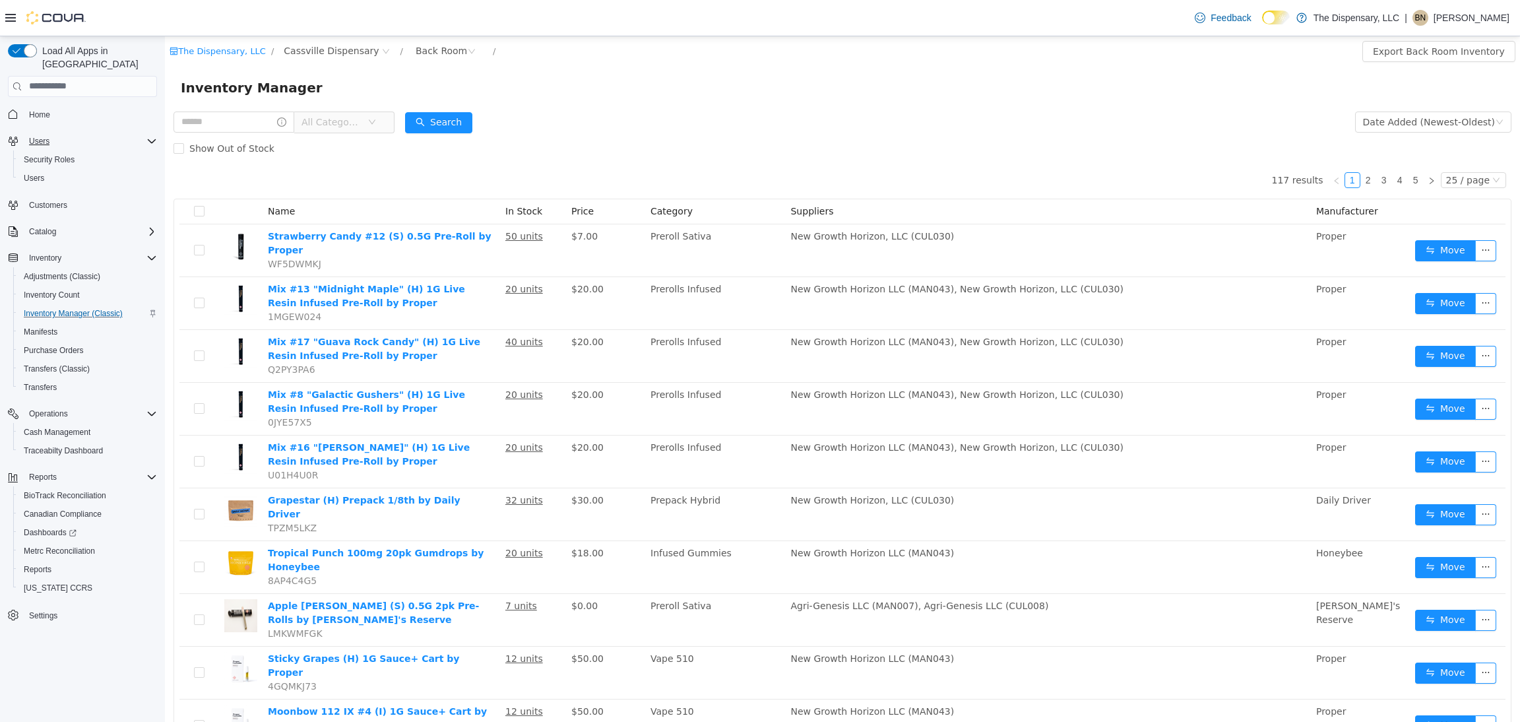
click at [357, 125] on span "All Categories" at bounding box center [331, 121] width 60 height 13
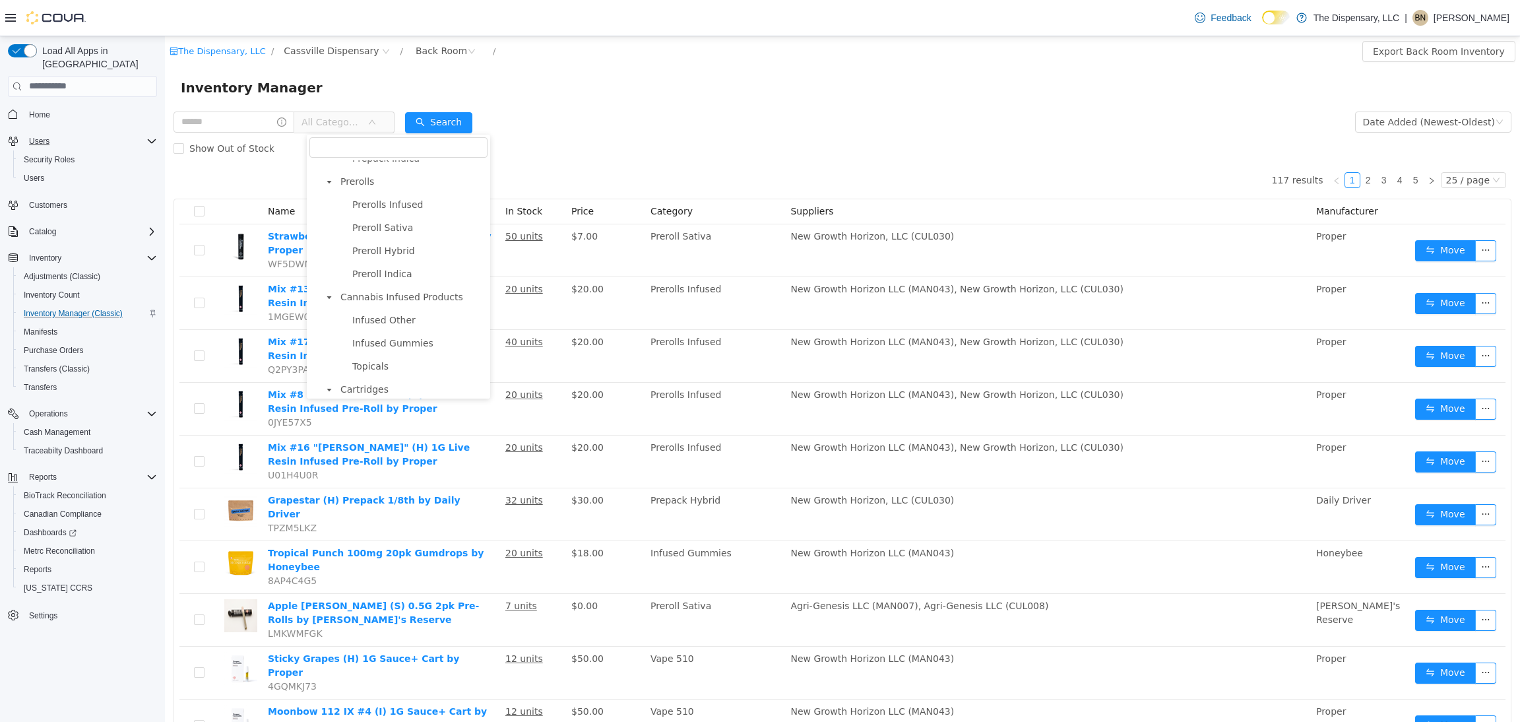
scroll to position [494, 0]
click at [377, 347] on span "Cartridges" at bounding box center [364, 346] width 48 height 11
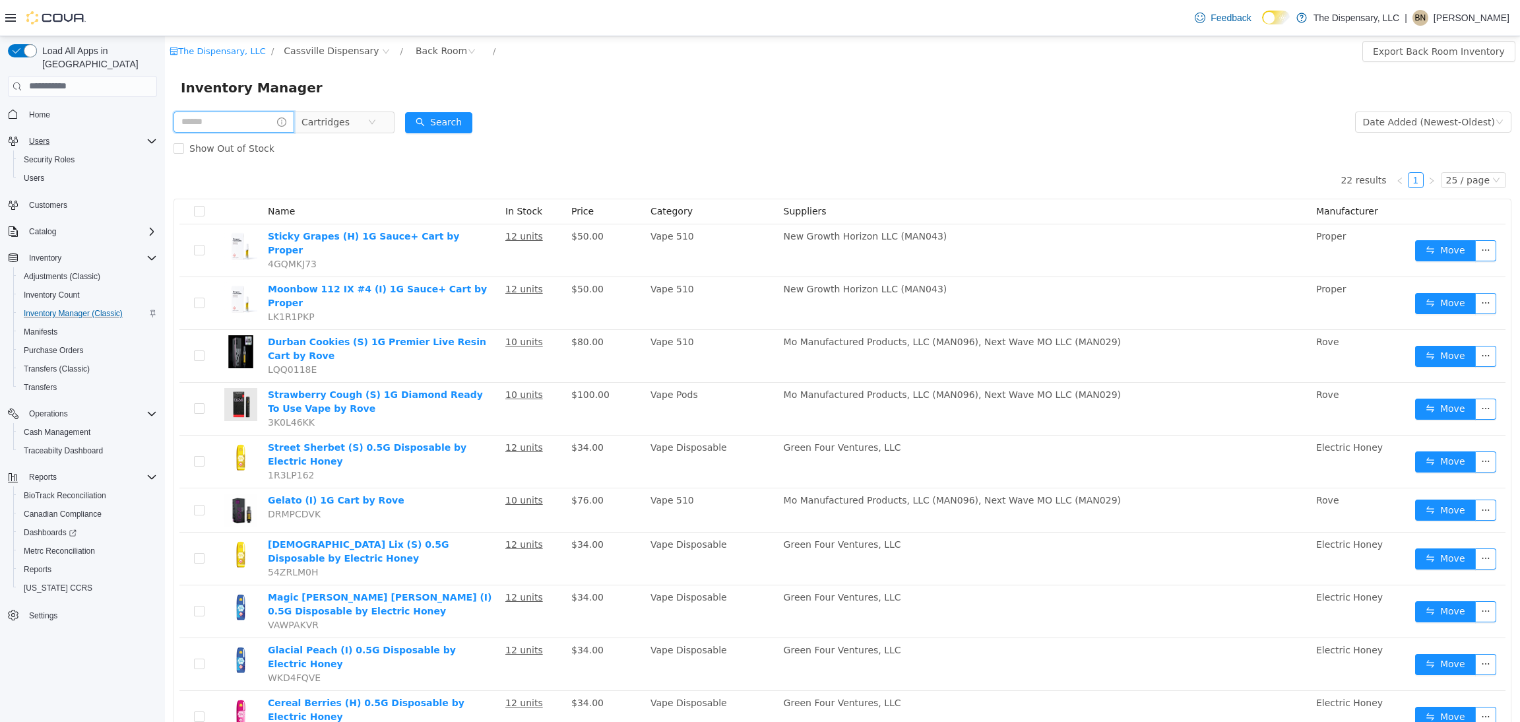
click at [261, 123] on input "text" at bounding box center [233, 121] width 121 height 21
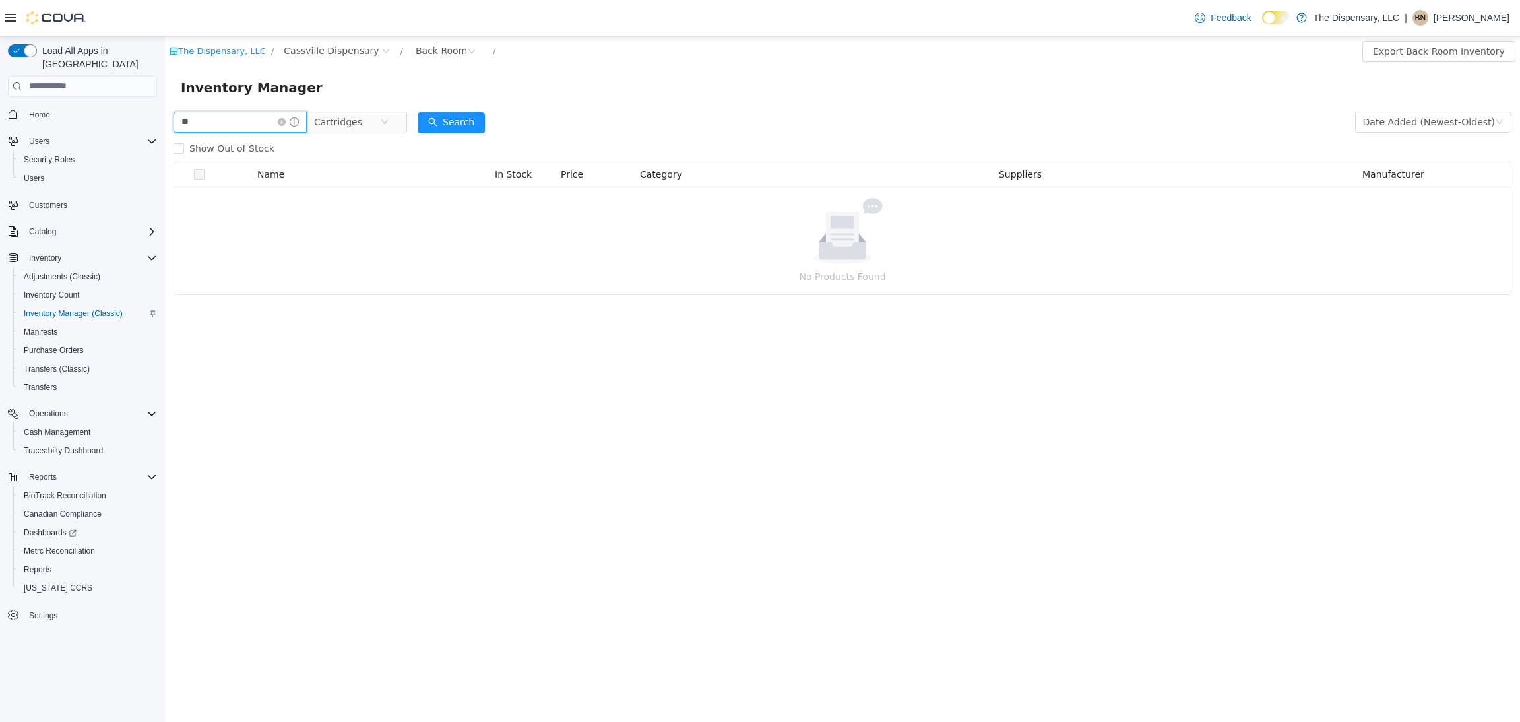
type input "*"
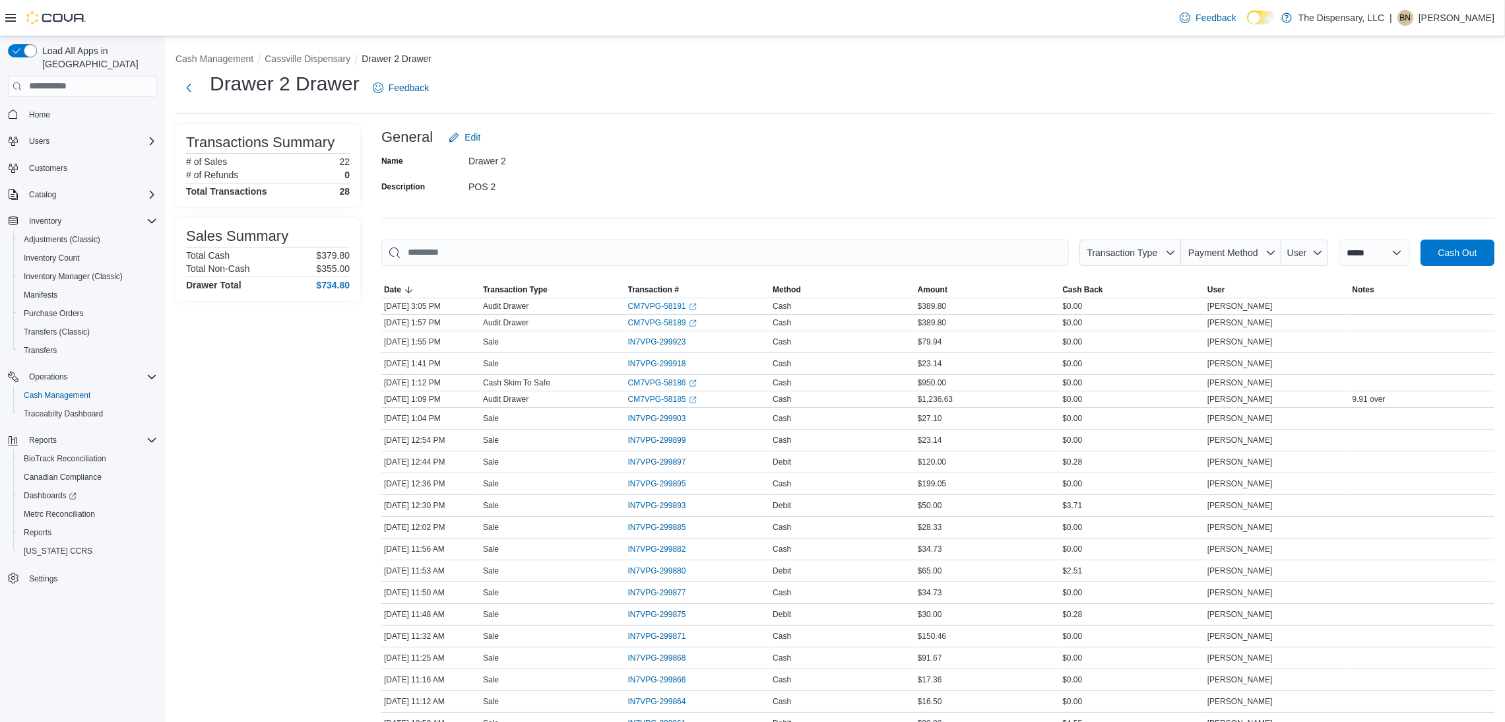
click at [300, 52] on li "Cassville Dispensary" at bounding box center [312, 58] width 97 height 13
click at [296, 60] on button "Cassville Dispensary" at bounding box center [307, 58] width 86 height 11
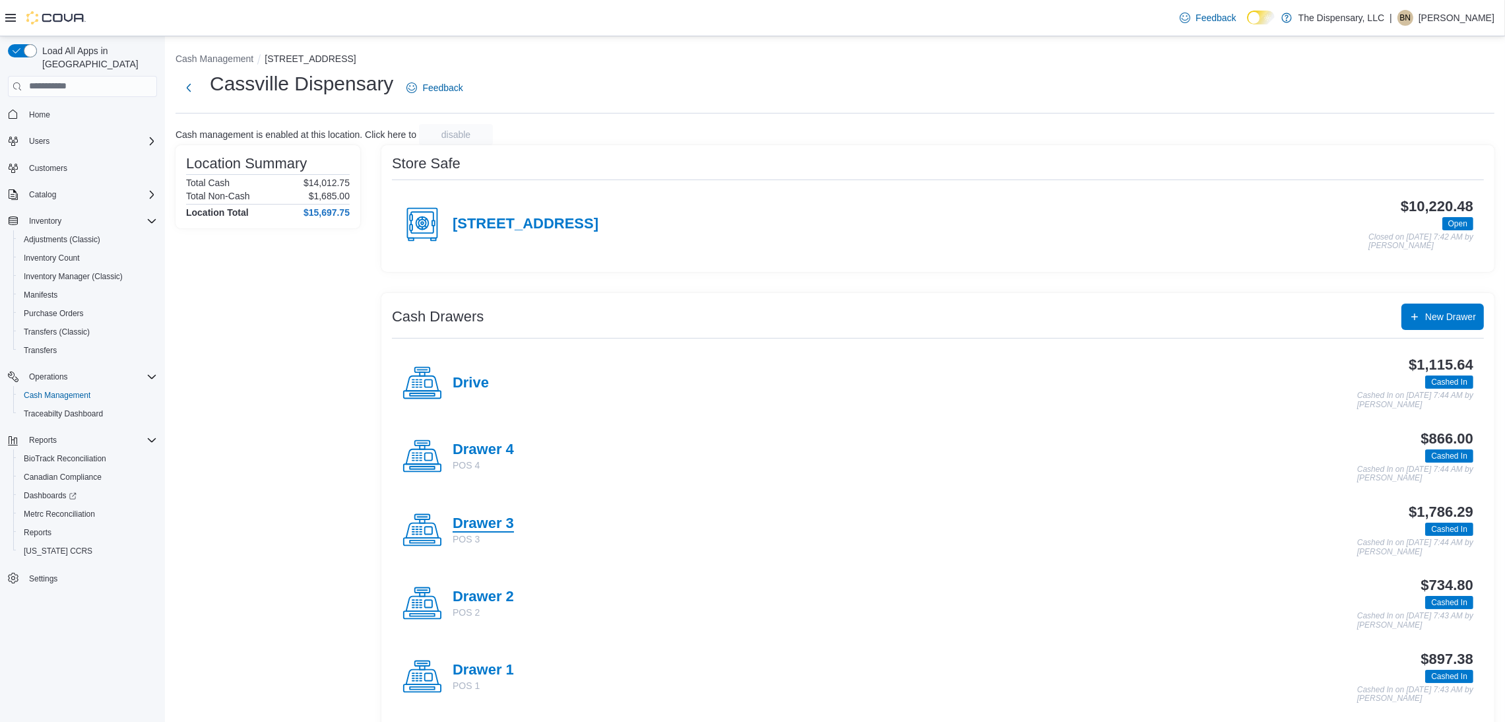
click at [511, 520] on h4 "Drawer 3" at bounding box center [482, 523] width 61 height 17
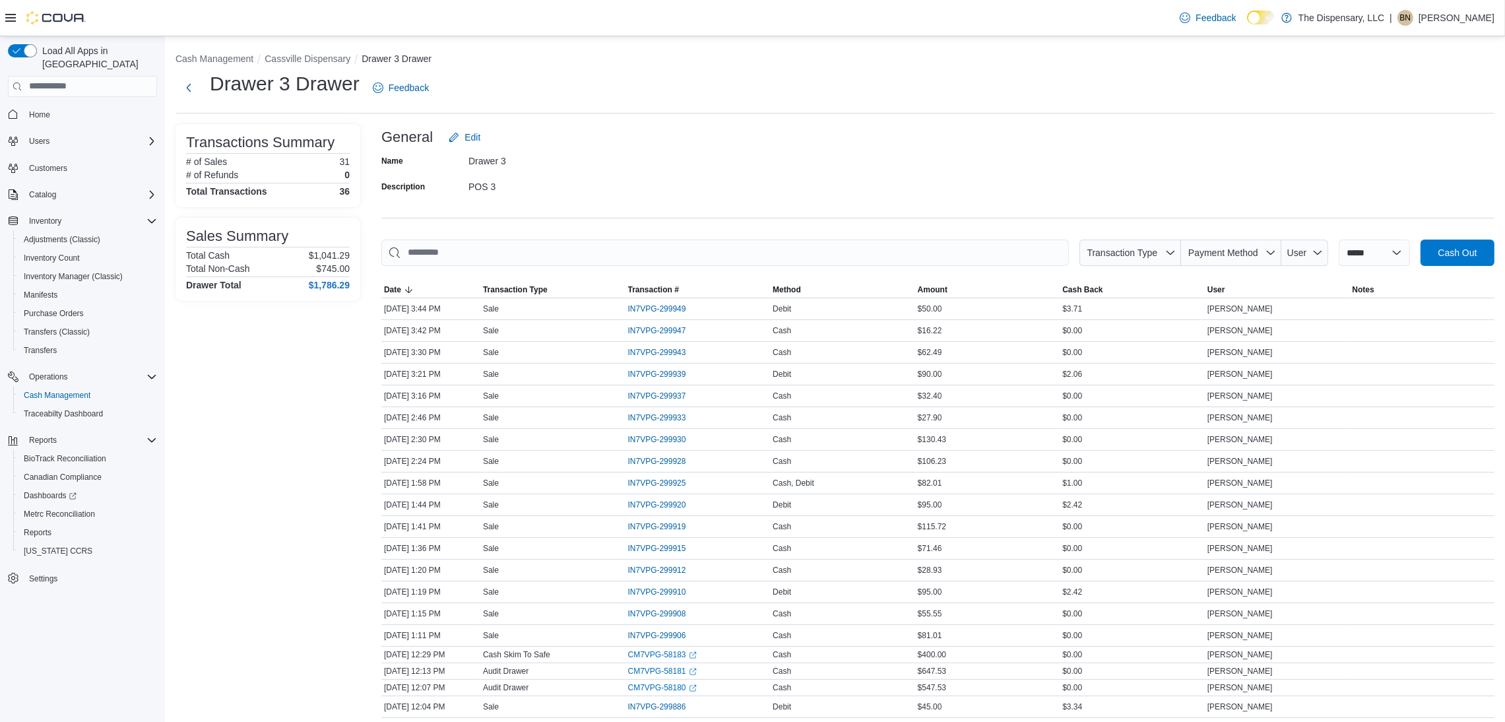
click at [319, 65] on ol "Cash Management Cassville Dispensary Drawer 3 Drawer" at bounding box center [834, 60] width 1319 height 16
drag, startPoint x: 323, startPoint y: 65, endPoint x: 339, endPoint y: 61, distance: 16.8
click at [323, 65] on ol "Cash Management Cassville Dispensary Drawer 3 Drawer" at bounding box center [834, 60] width 1319 height 16
click at [339, 61] on button "Cassville Dispensary" at bounding box center [307, 58] width 86 height 11
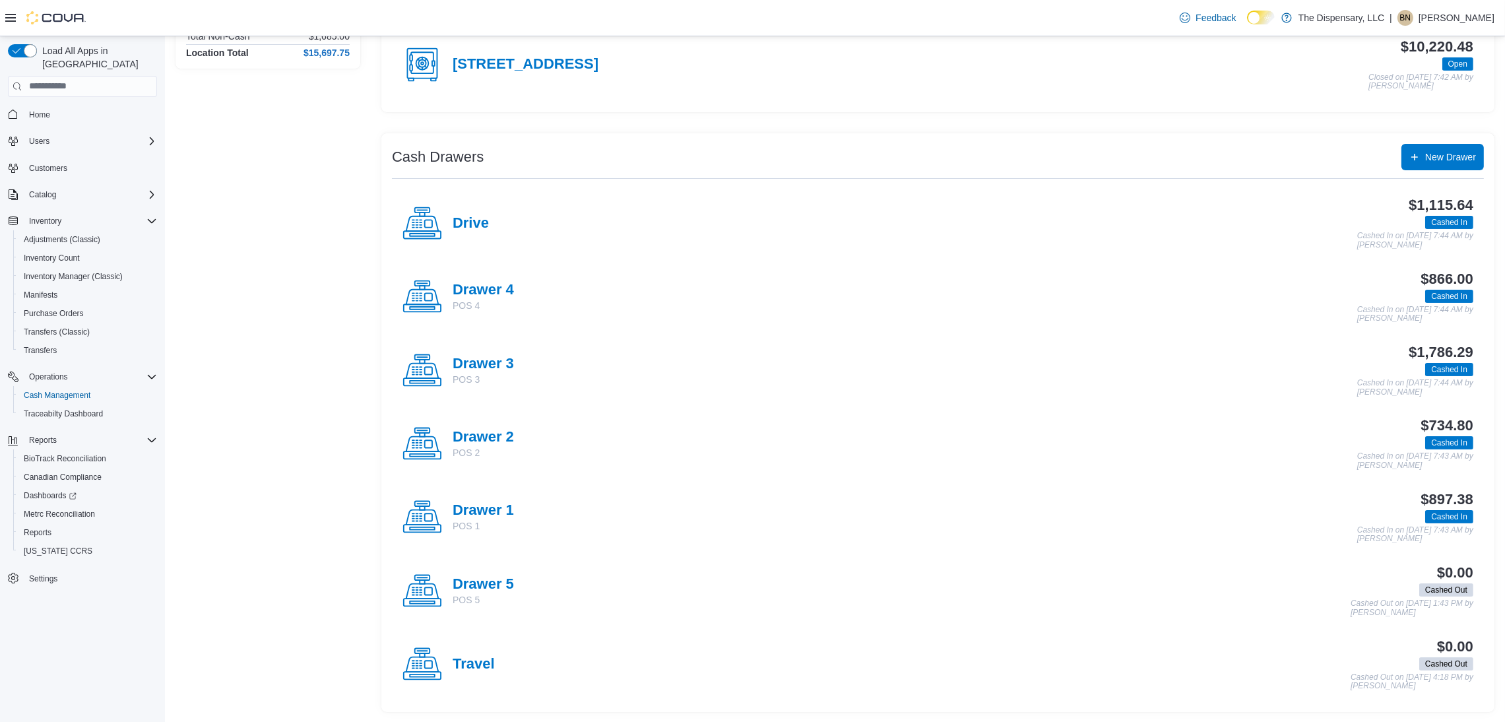
scroll to position [162, 0]
click at [464, 220] on h4 "Drive" at bounding box center [470, 222] width 36 height 17
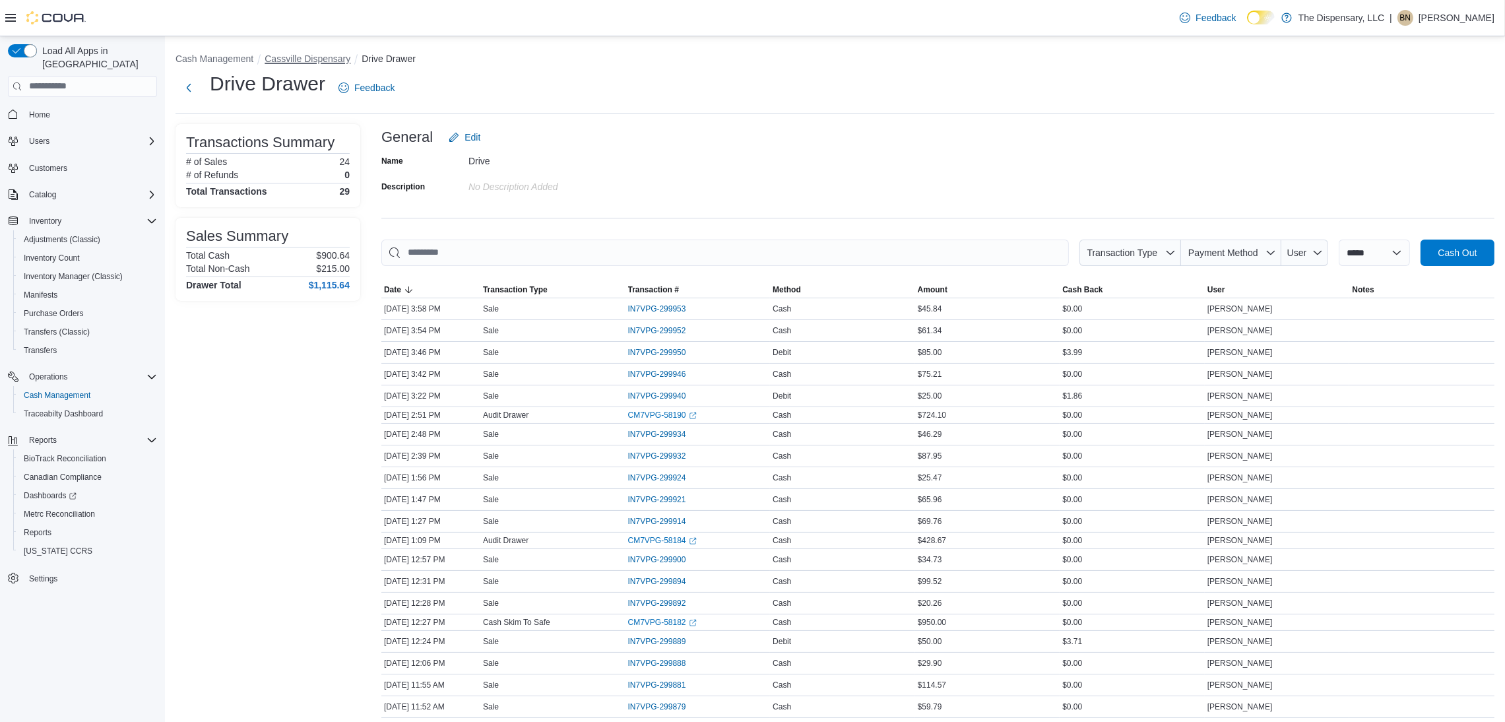
click at [300, 59] on button "Cassville Dispensary" at bounding box center [307, 58] width 86 height 11
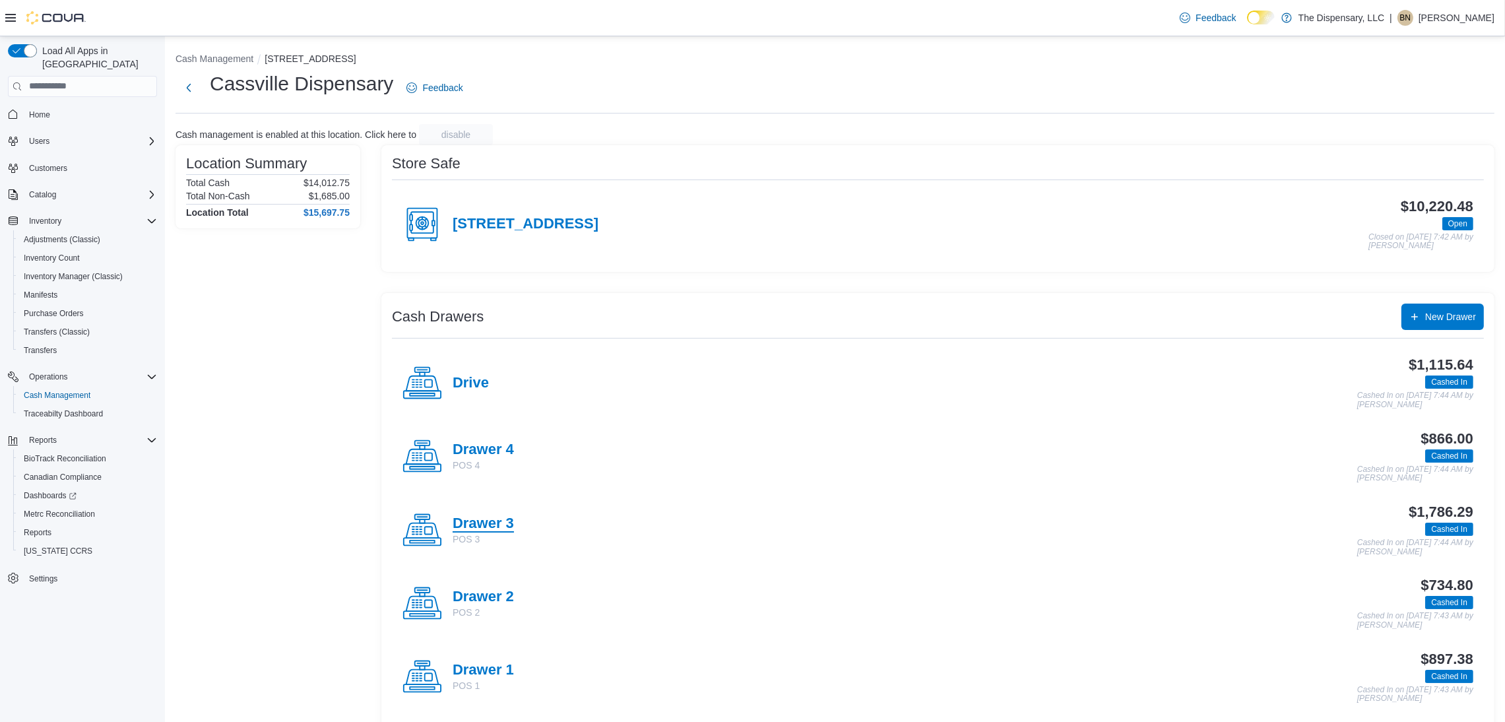
click at [512, 524] on h4 "Drawer 3" at bounding box center [482, 523] width 61 height 17
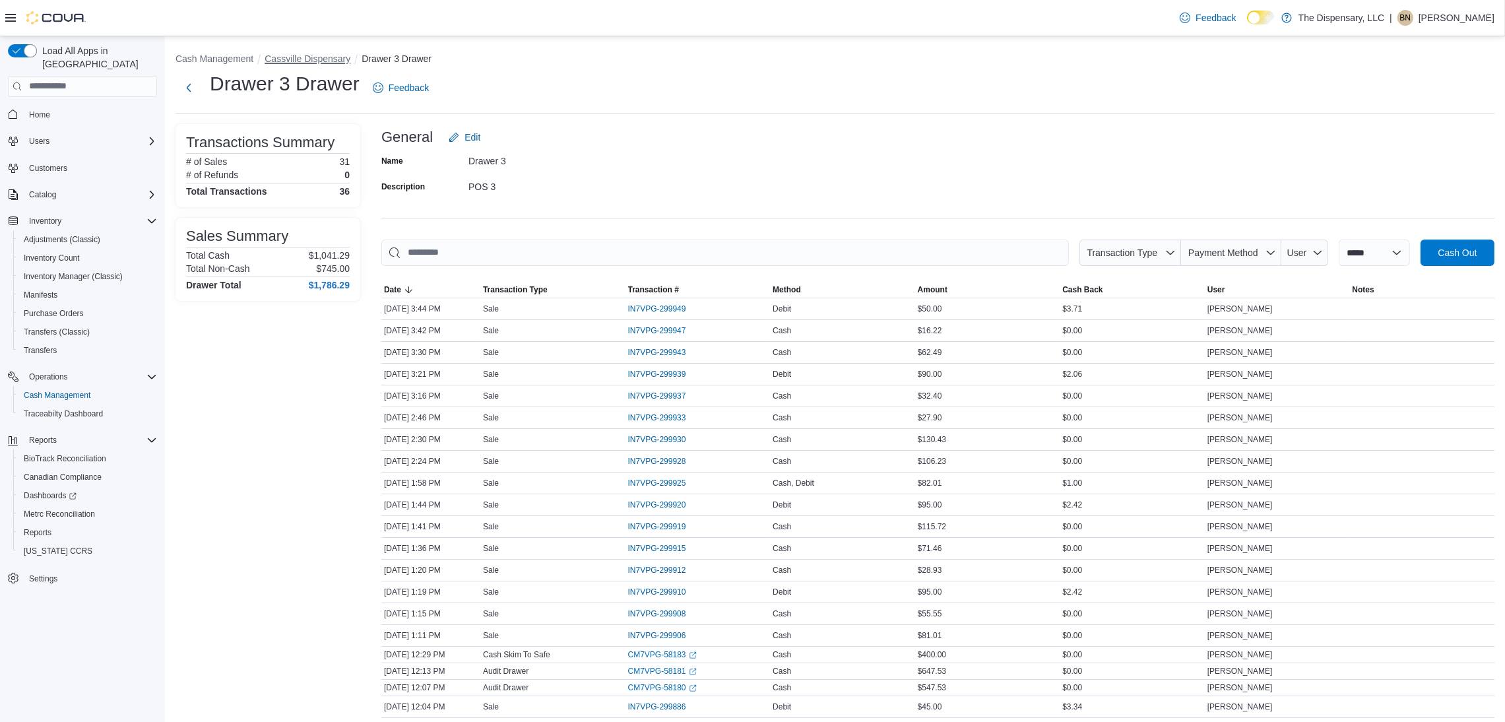
click at [342, 63] on button "Cassville Dispensary" at bounding box center [307, 58] width 86 height 11
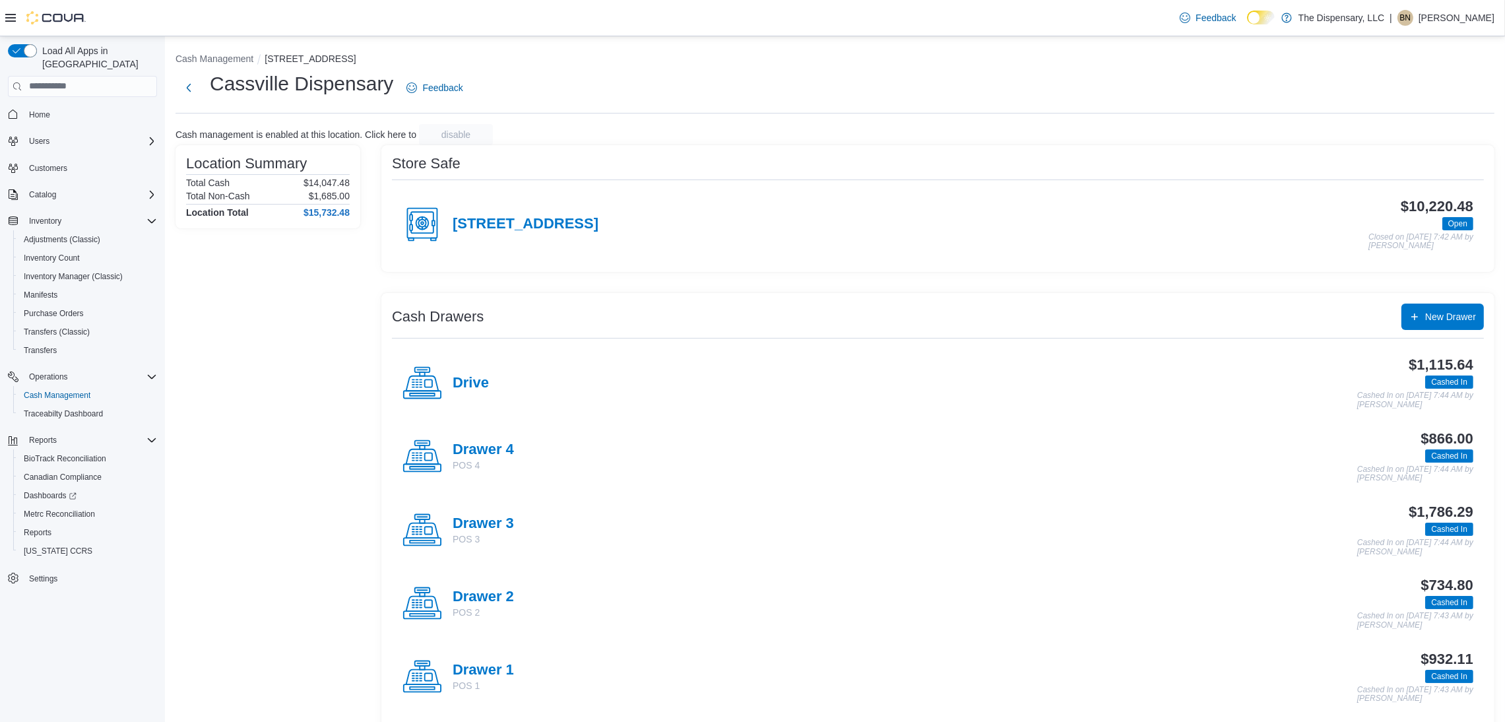
scroll to position [162, 0]
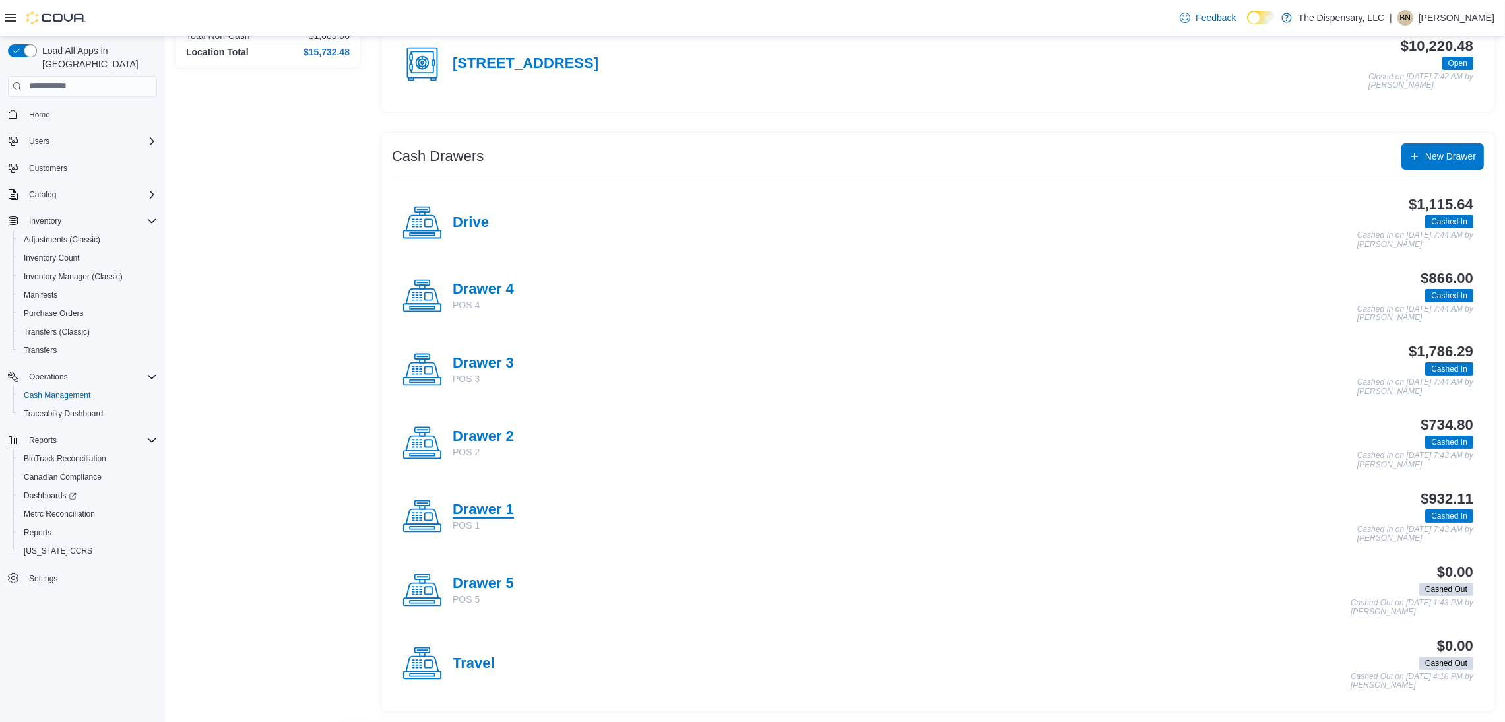
click at [501, 504] on h4 "Drawer 1" at bounding box center [482, 509] width 61 height 17
